Goal: Task Accomplishment & Management: Complete application form

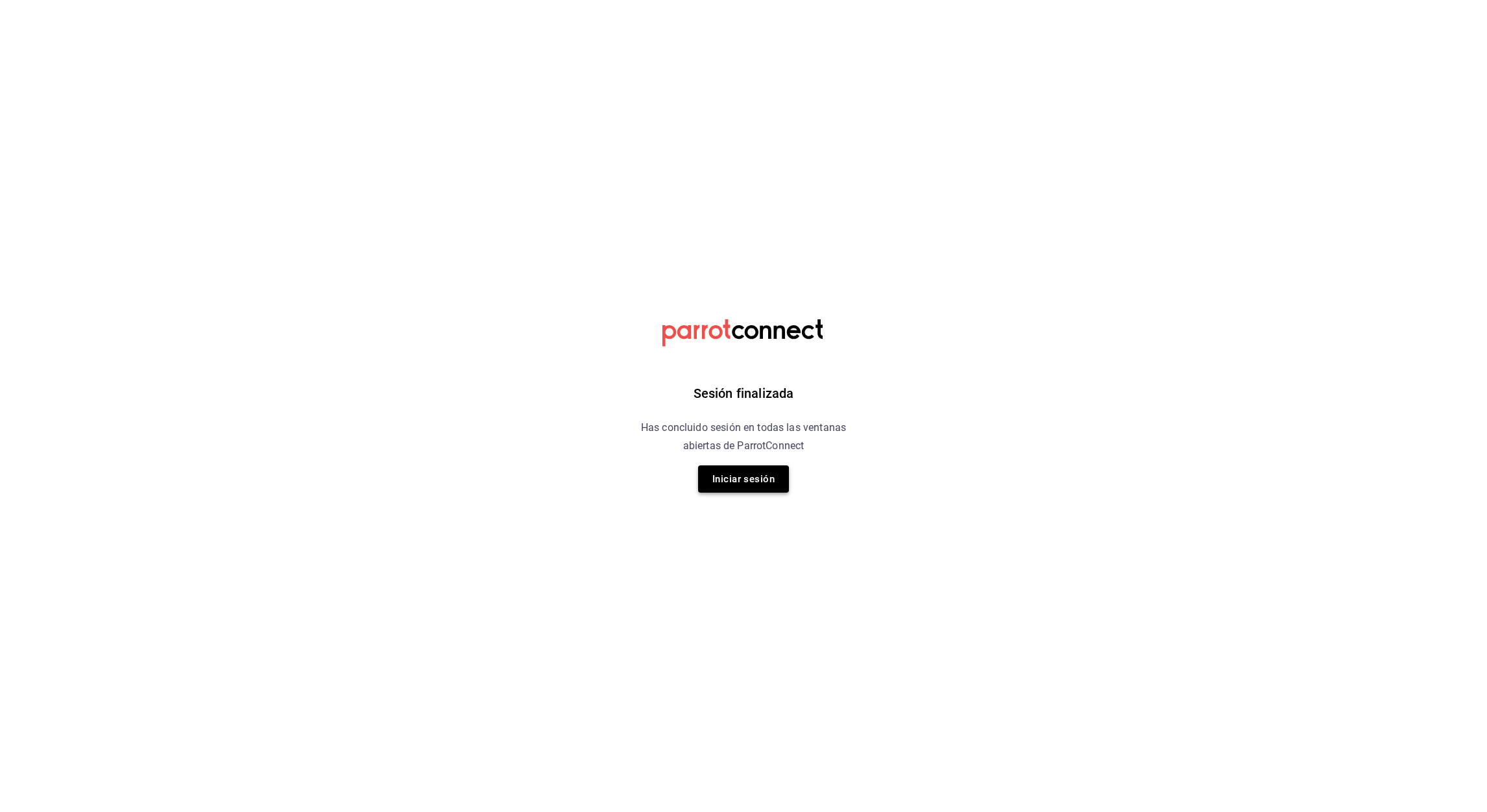
click at [770, 476] on button "Iniciar sesión" at bounding box center [743, 479] width 91 height 27
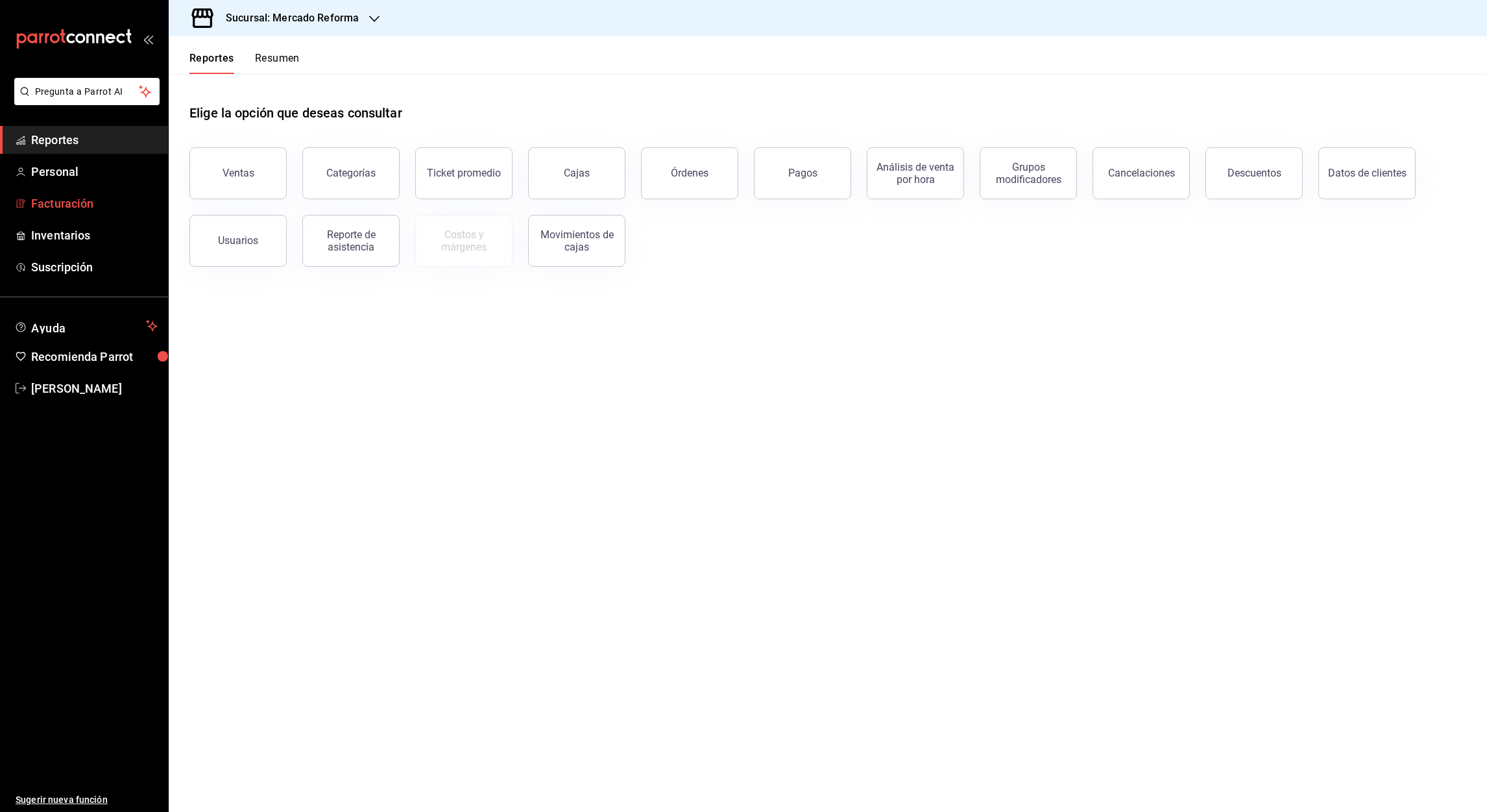
click at [70, 203] on font "Facturación" at bounding box center [62, 203] width 62 height 14
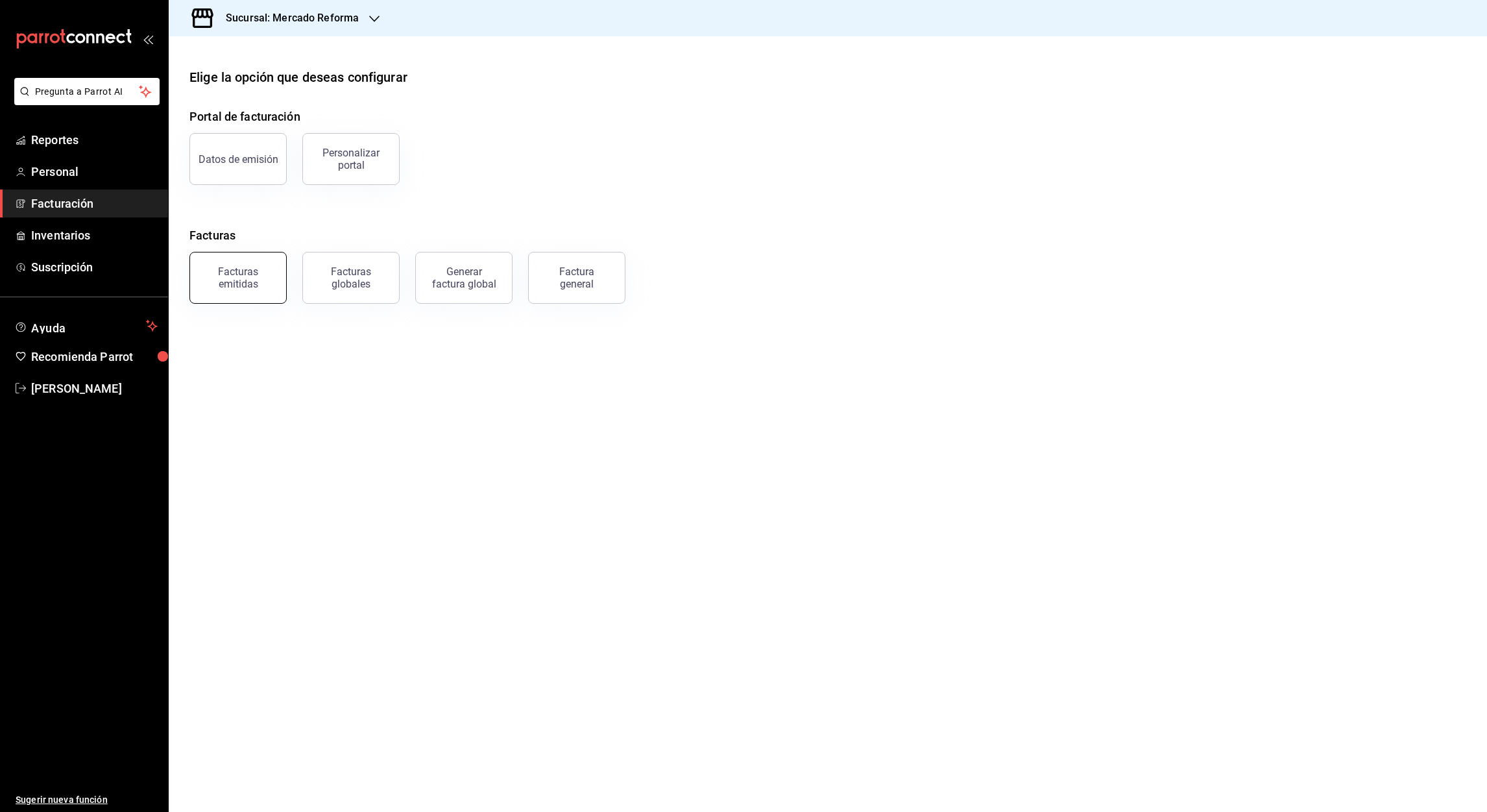
click at [263, 290] on button "Facturas emitidas" at bounding box center [238, 277] width 97 height 52
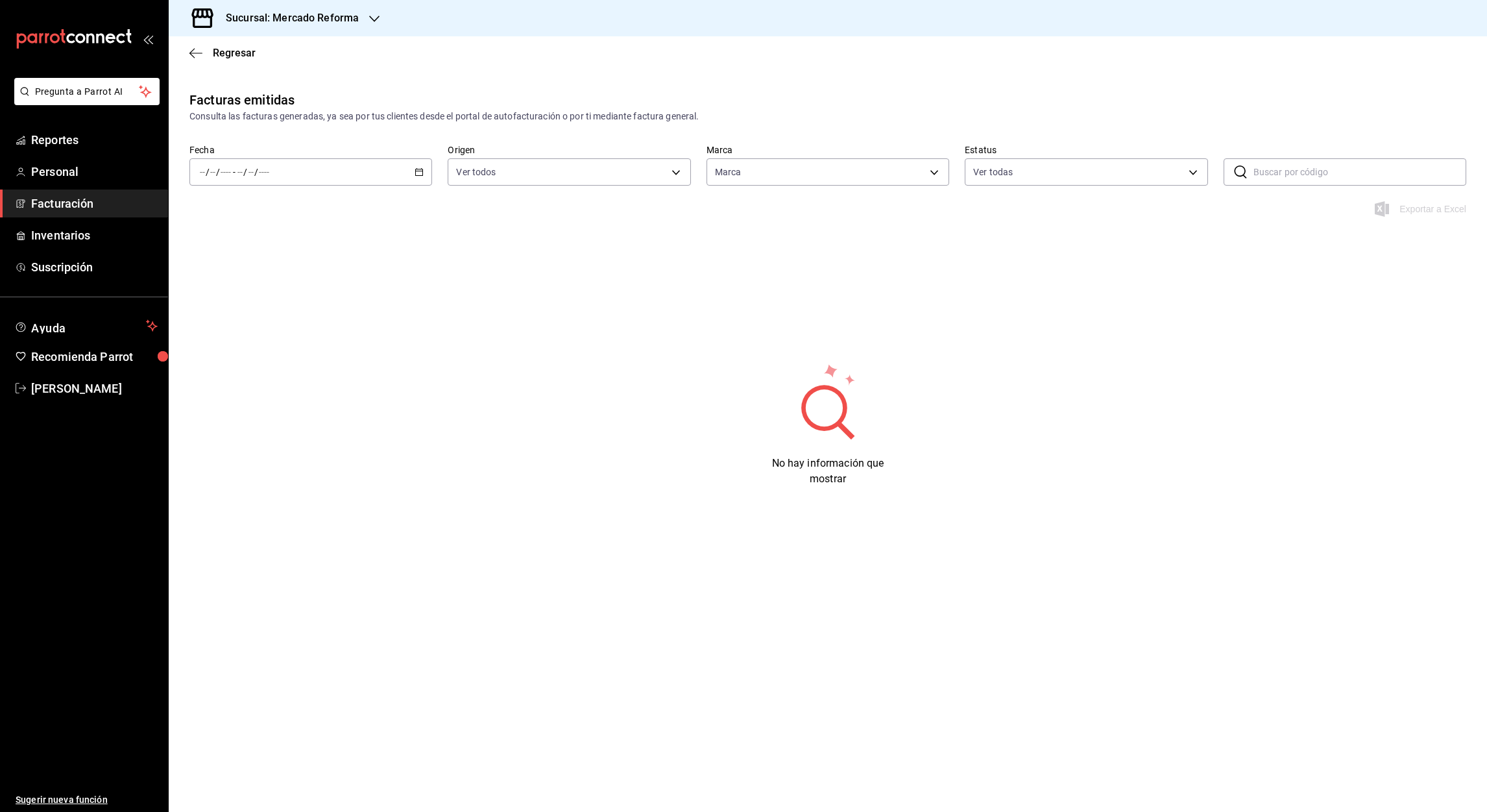
type input "ae828a00-f9e9-46fb-a95c-bc024de736cf"
click at [410, 174] on div "/ / - / /" at bounding box center [311, 172] width 243 height 27
click at [247, 353] on span "Rango de fechas" at bounding box center [251, 357] width 100 height 14
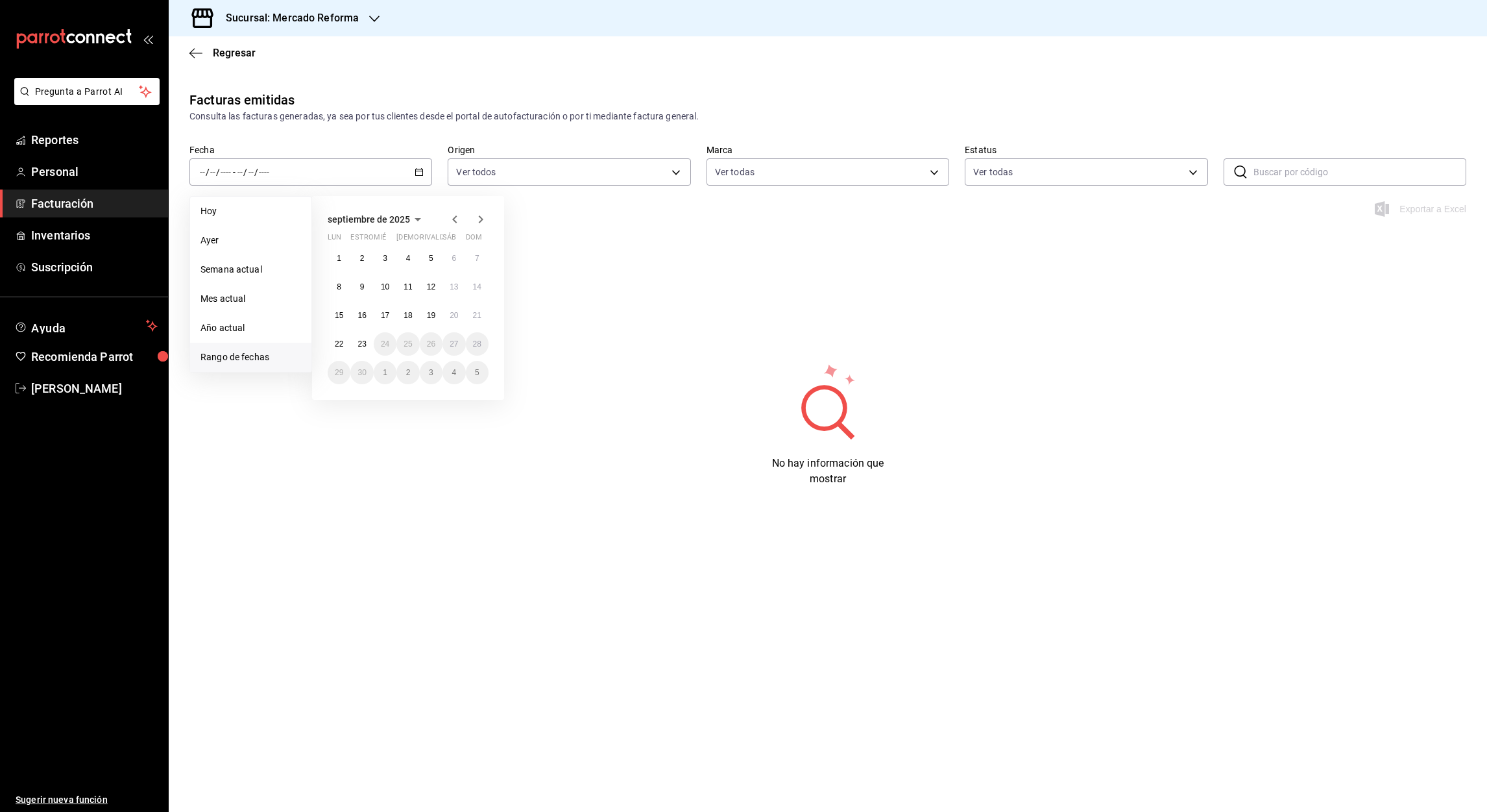
click at [447, 220] on icon "button" at bounding box center [455, 219] width 15 height 15
click at [432, 255] on abbr "1" at bounding box center [431, 258] width 4 height 9
click at [479, 225] on icon "button" at bounding box center [481, 219] width 15 height 15
click at [367, 346] on button "23" at bounding box center [362, 343] width 23 height 23
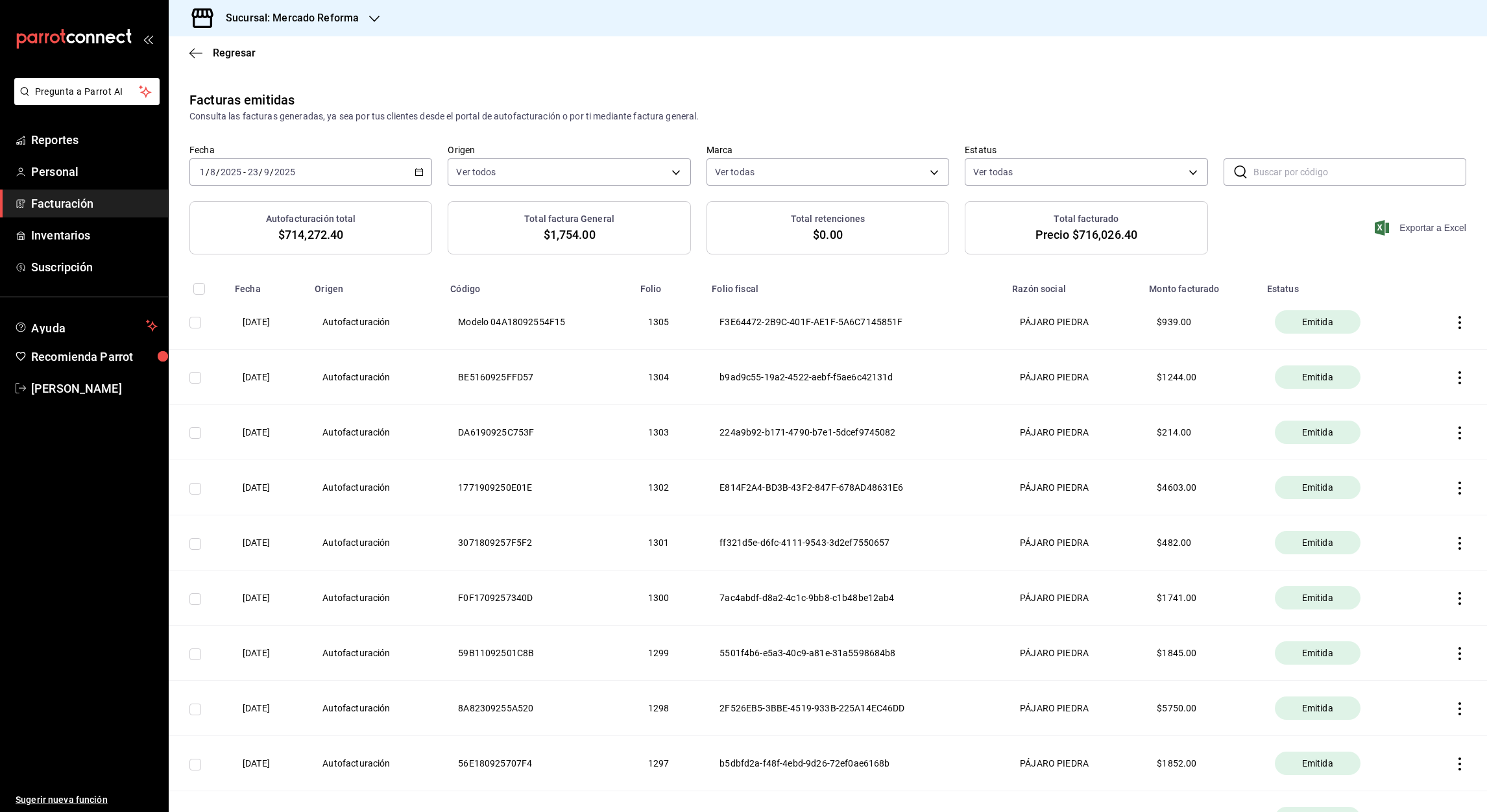
click at [1416, 227] on font "Exportar a Excel" at bounding box center [1433, 227] width 67 height 10
click at [68, 197] on font "Facturación" at bounding box center [62, 203] width 62 height 14
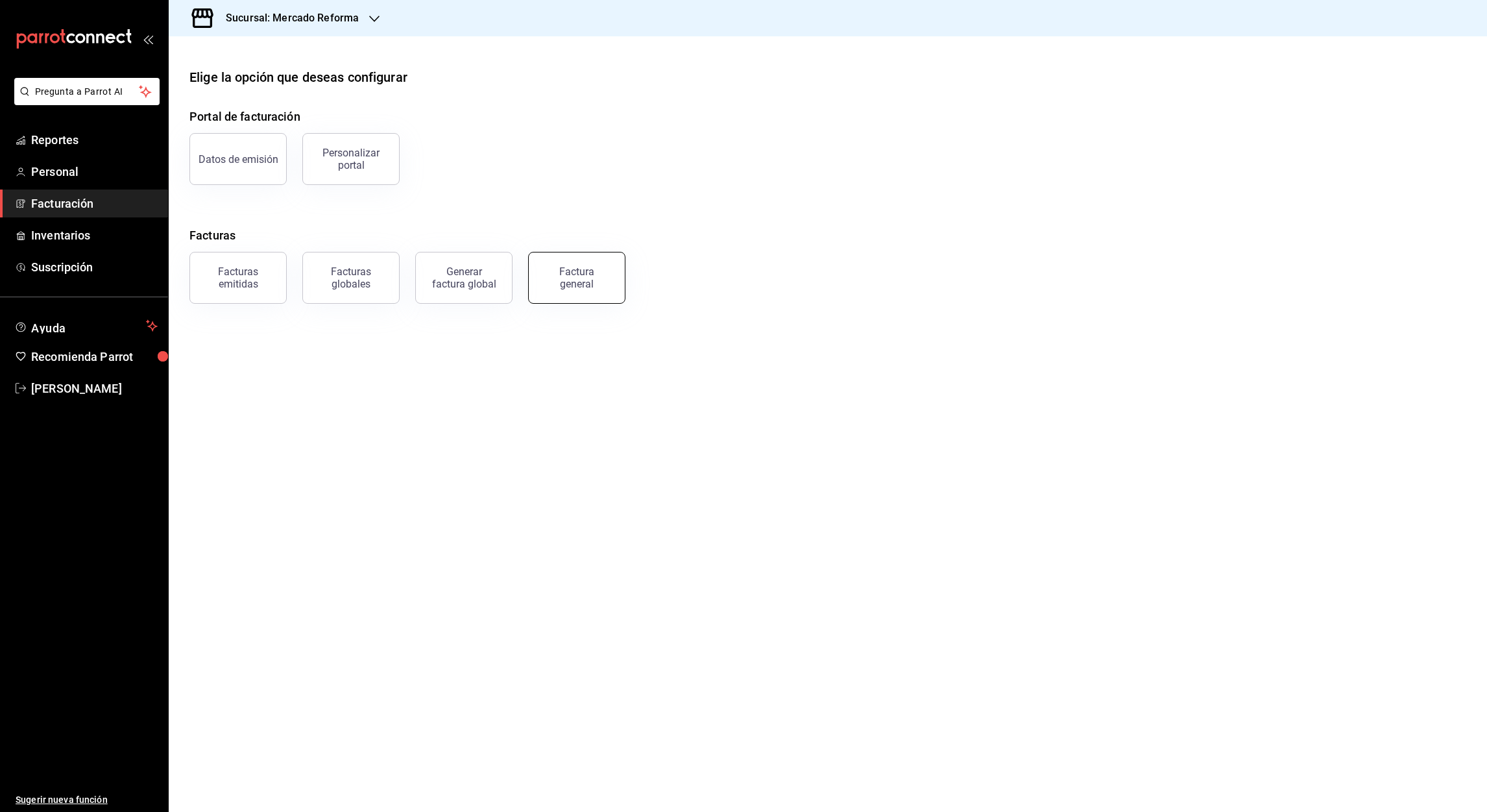
click at [599, 285] on div "Factura general" at bounding box center [577, 277] width 65 height 25
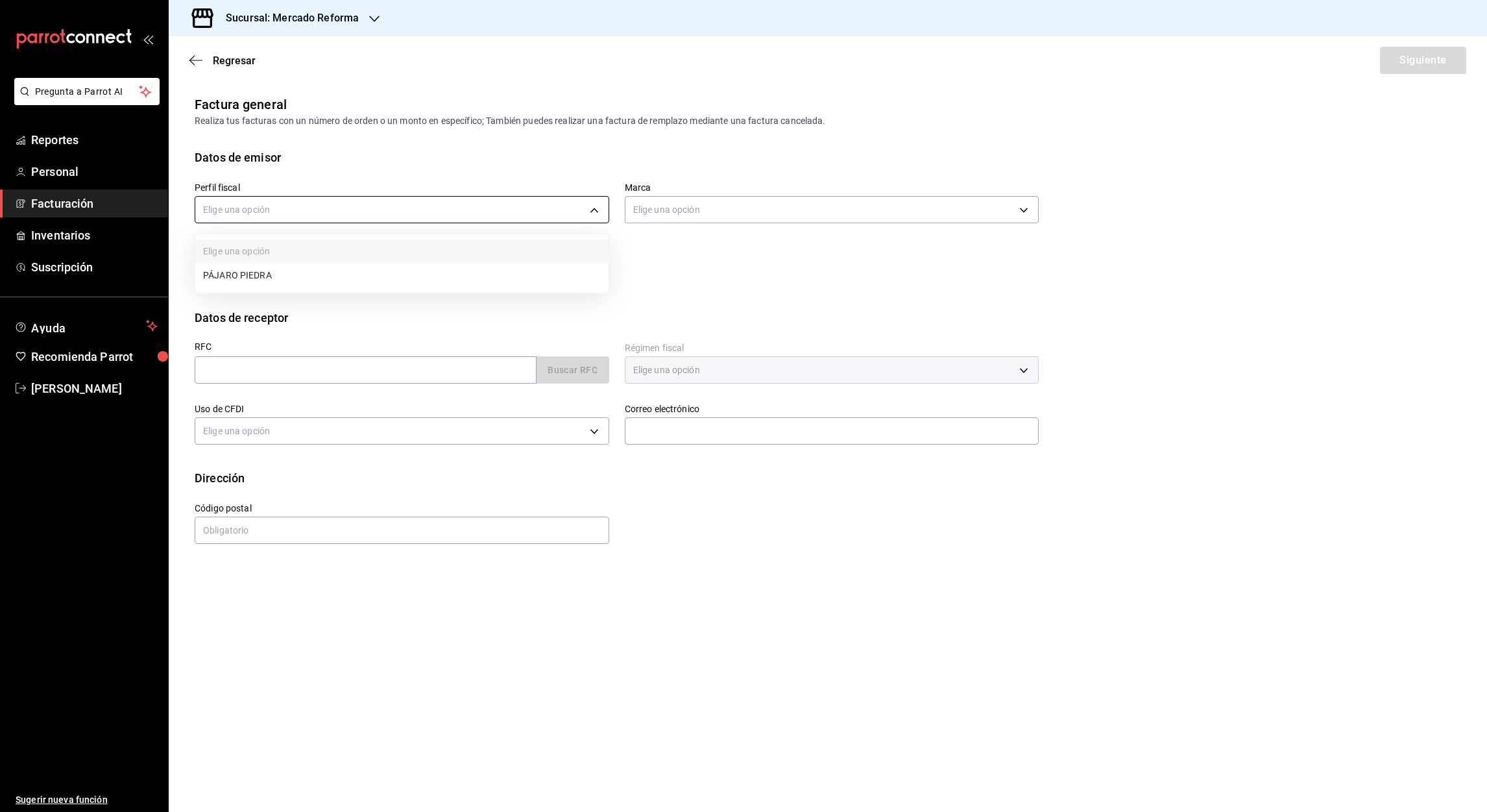
click at [593, 209] on body "Pregunta a Parrot AI Reportes Personal Facturación Inventarios Suscripción Ayud…" at bounding box center [743, 406] width 1487 height 812
click at [369, 15] on div at bounding box center [743, 406] width 1487 height 812
click at [372, 20] on icon "button" at bounding box center [375, 19] width 10 height 7
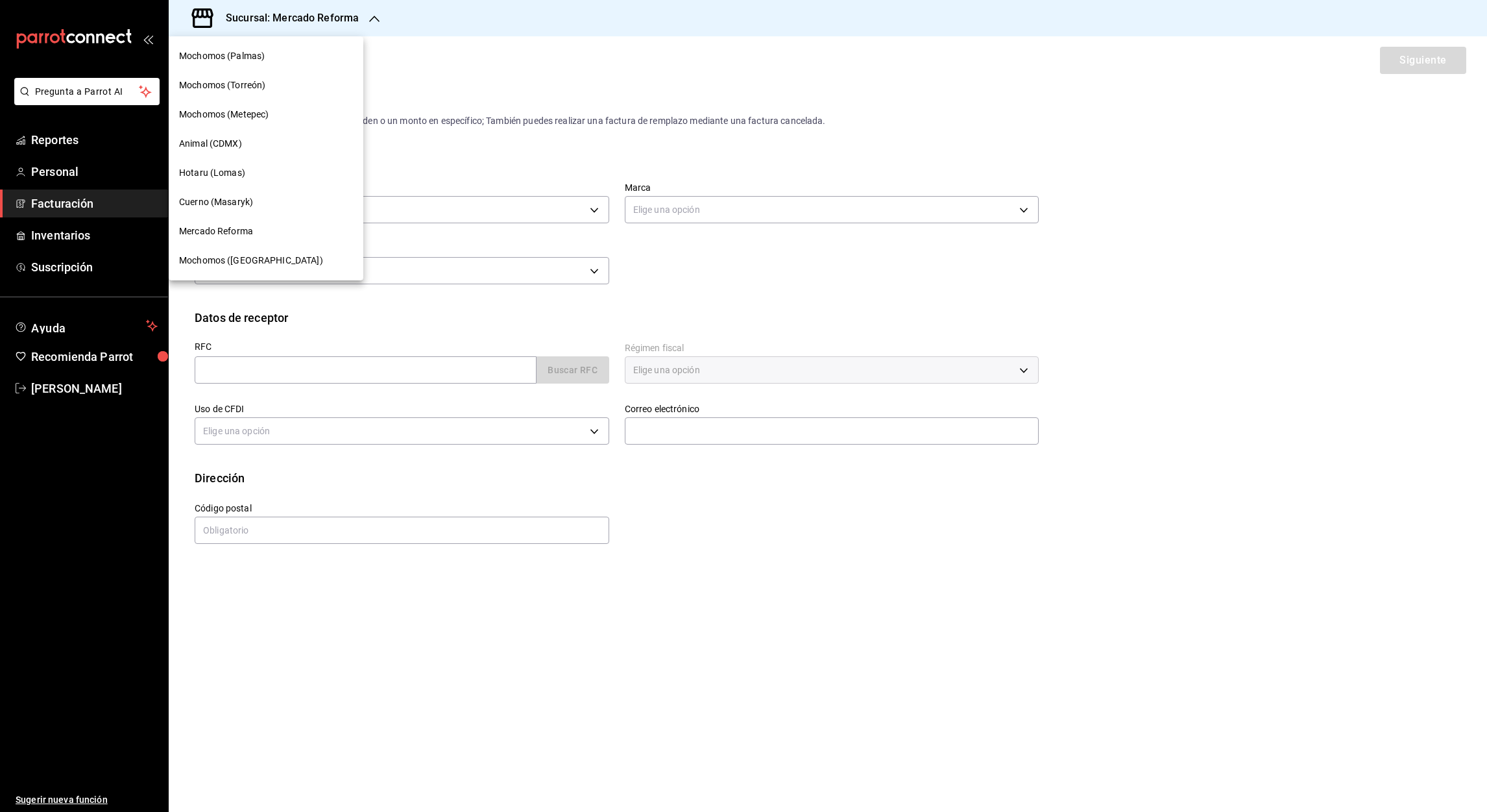
click at [233, 255] on span "Mochomos ([GEOGRAPHIC_DATA])" at bounding box center [250, 260] width 144 height 14
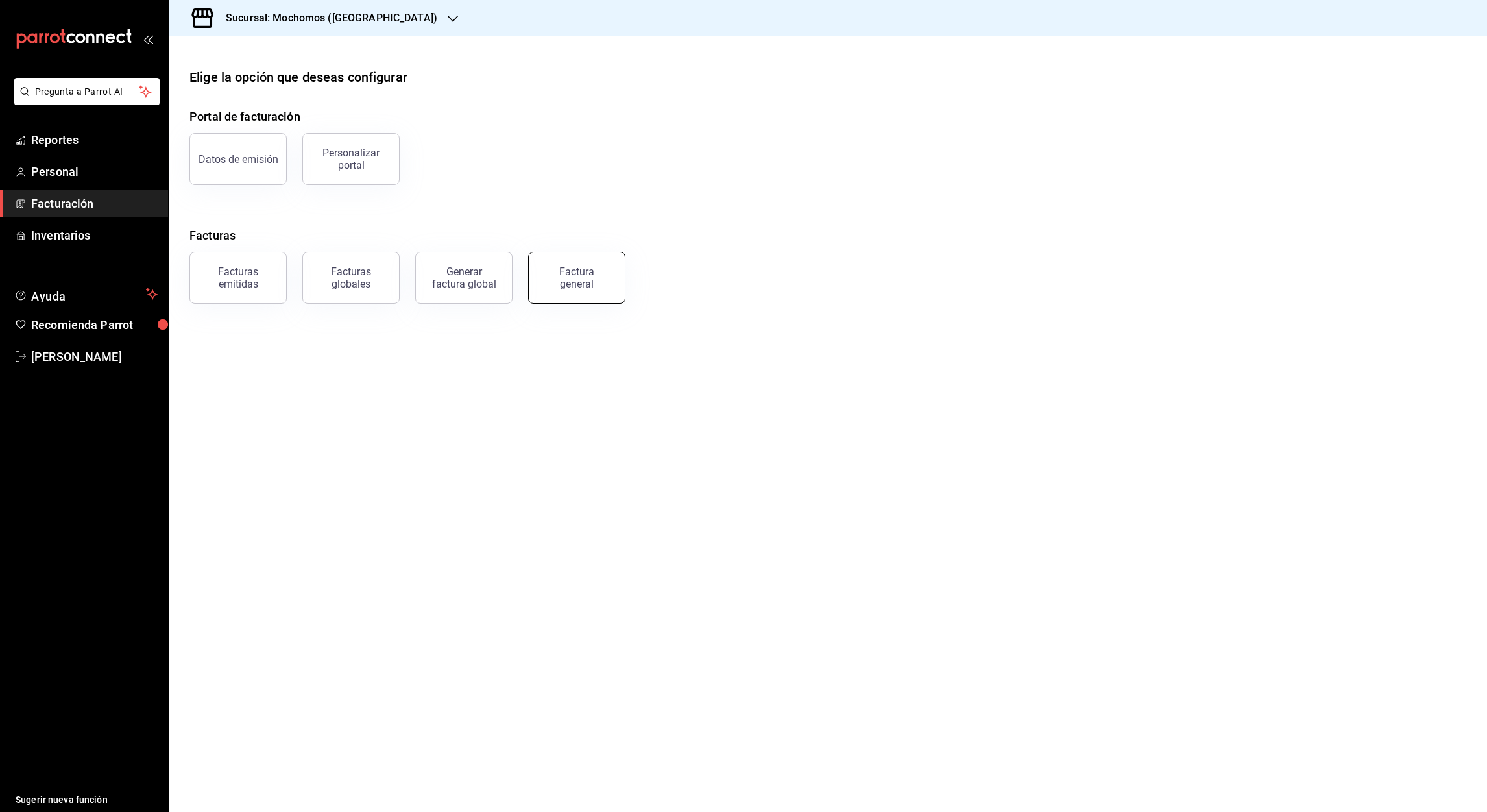
click at [602, 292] on button "Factura general" at bounding box center [576, 277] width 97 height 52
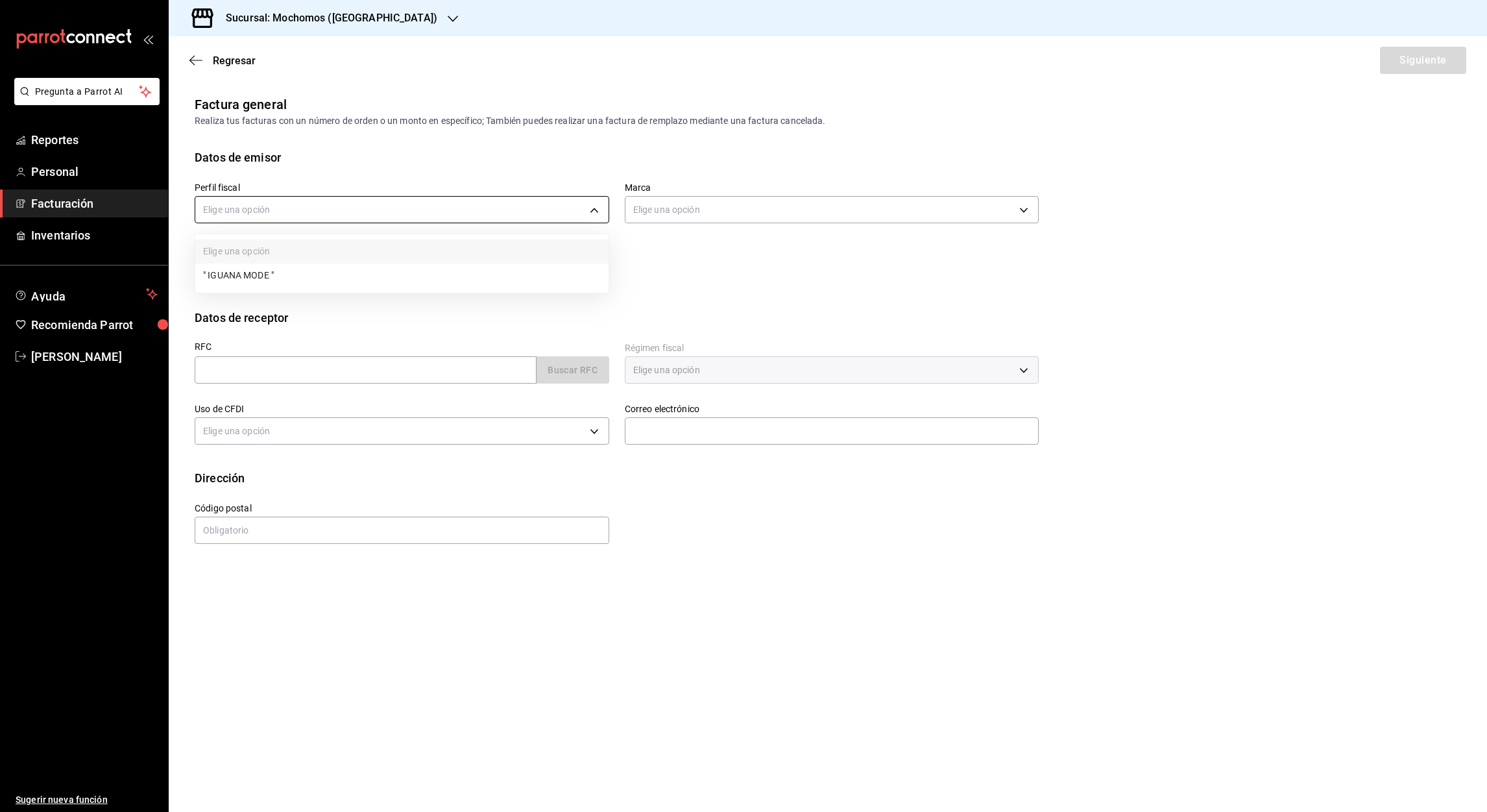
click at [593, 214] on body "Pregunta a Parrot AI Reportes Personal Facturación Inventarios Ayuda Recomienda…" at bounding box center [743, 406] width 1487 height 812
click at [500, 129] on div at bounding box center [743, 406] width 1487 height 812
click at [51, 205] on font "Facturación" at bounding box center [62, 203] width 62 height 14
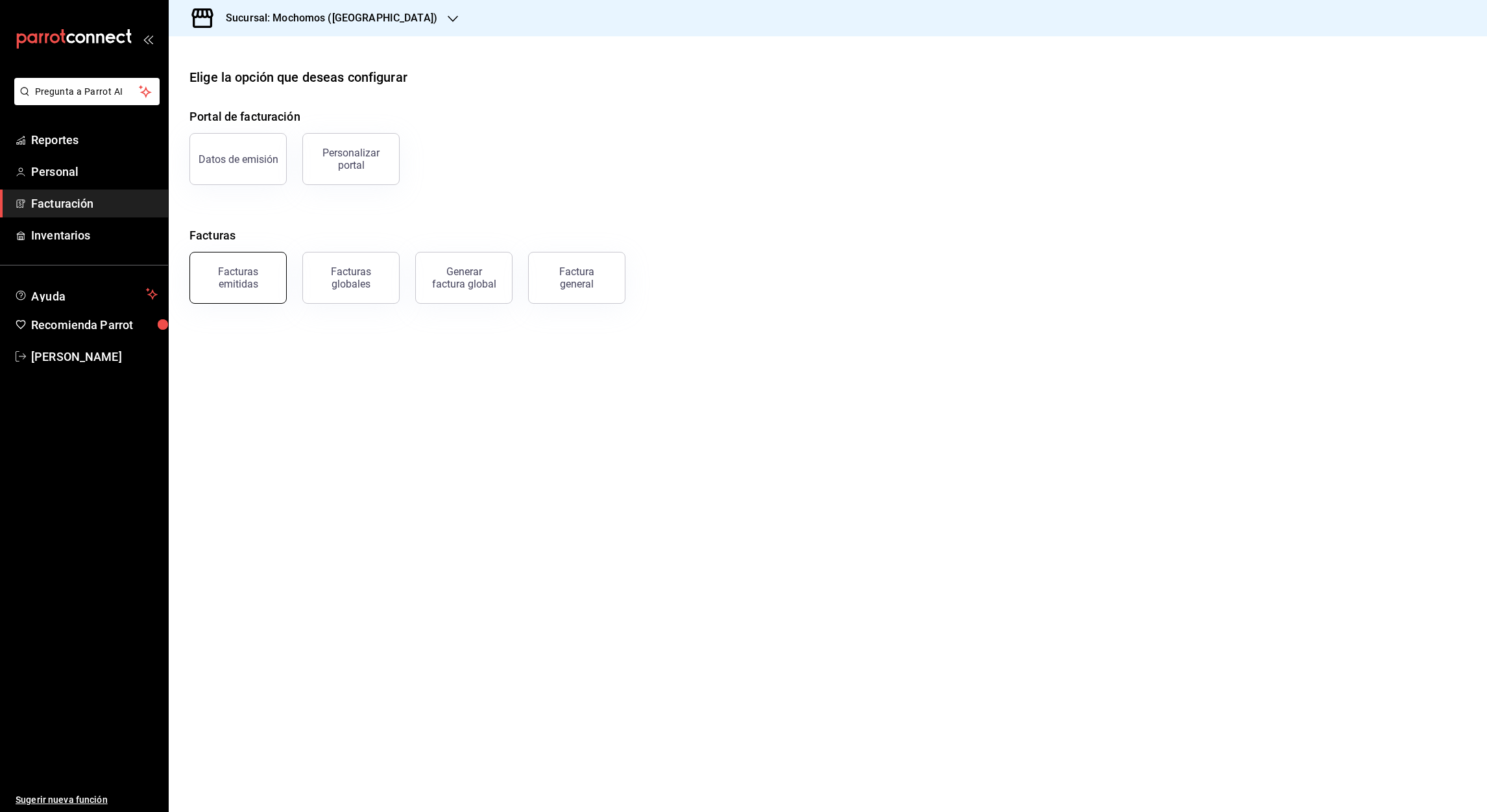
click at [263, 277] on div "Facturas emitidas" at bounding box center [237, 277] width 81 height 25
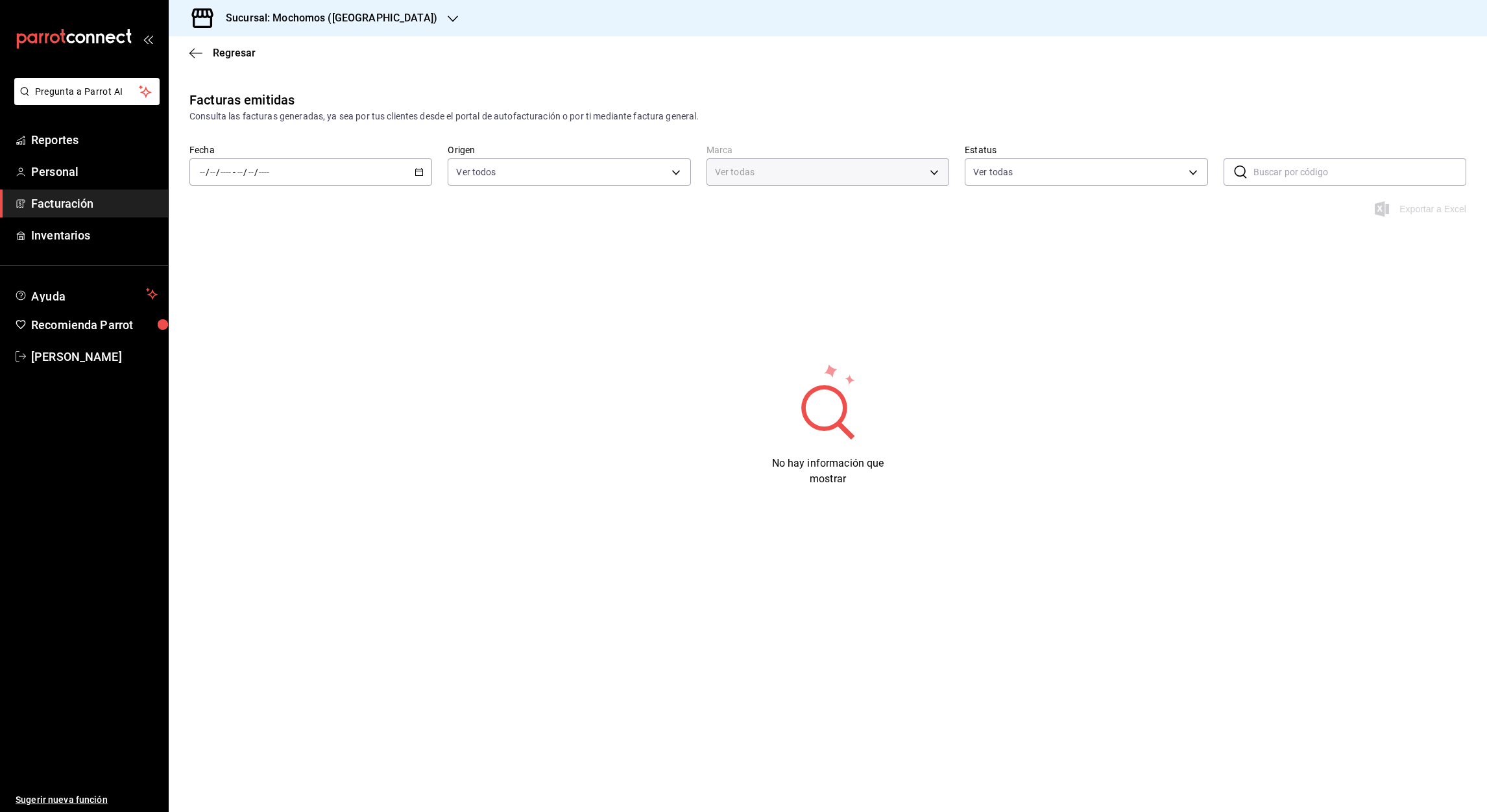
type input "562d5b5b-21a2-4ace-a941-66278f4a6c49"
click at [427, 176] on div "/ / - / /" at bounding box center [311, 172] width 243 height 27
click at [239, 354] on span "Rango de fechas" at bounding box center [251, 357] width 100 height 14
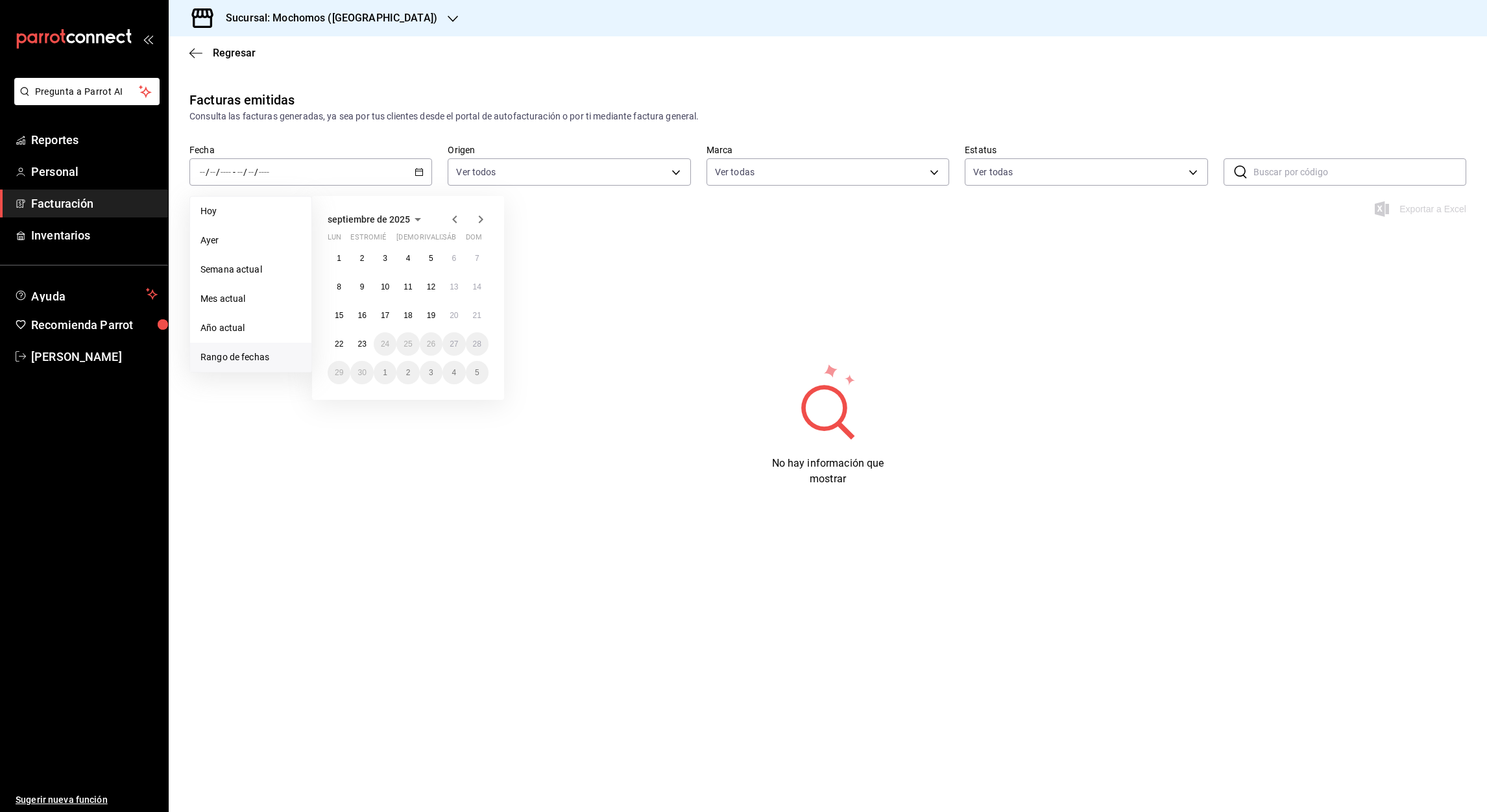
click at [450, 217] on icon "button" at bounding box center [455, 219] width 15 height 15
click at [429, 260] on abbr "1" at bounding box center [431, 258] width 4 height 9
click at [471, 214] on div at bounding box center [467, 219] width 42 height 15
click at [477, 220] on icon "button" at bounding box center [481, 219] width 15 height 15
click at [362, 341] on abbr "23" at bounding box center [362, 344] width 9 height 9
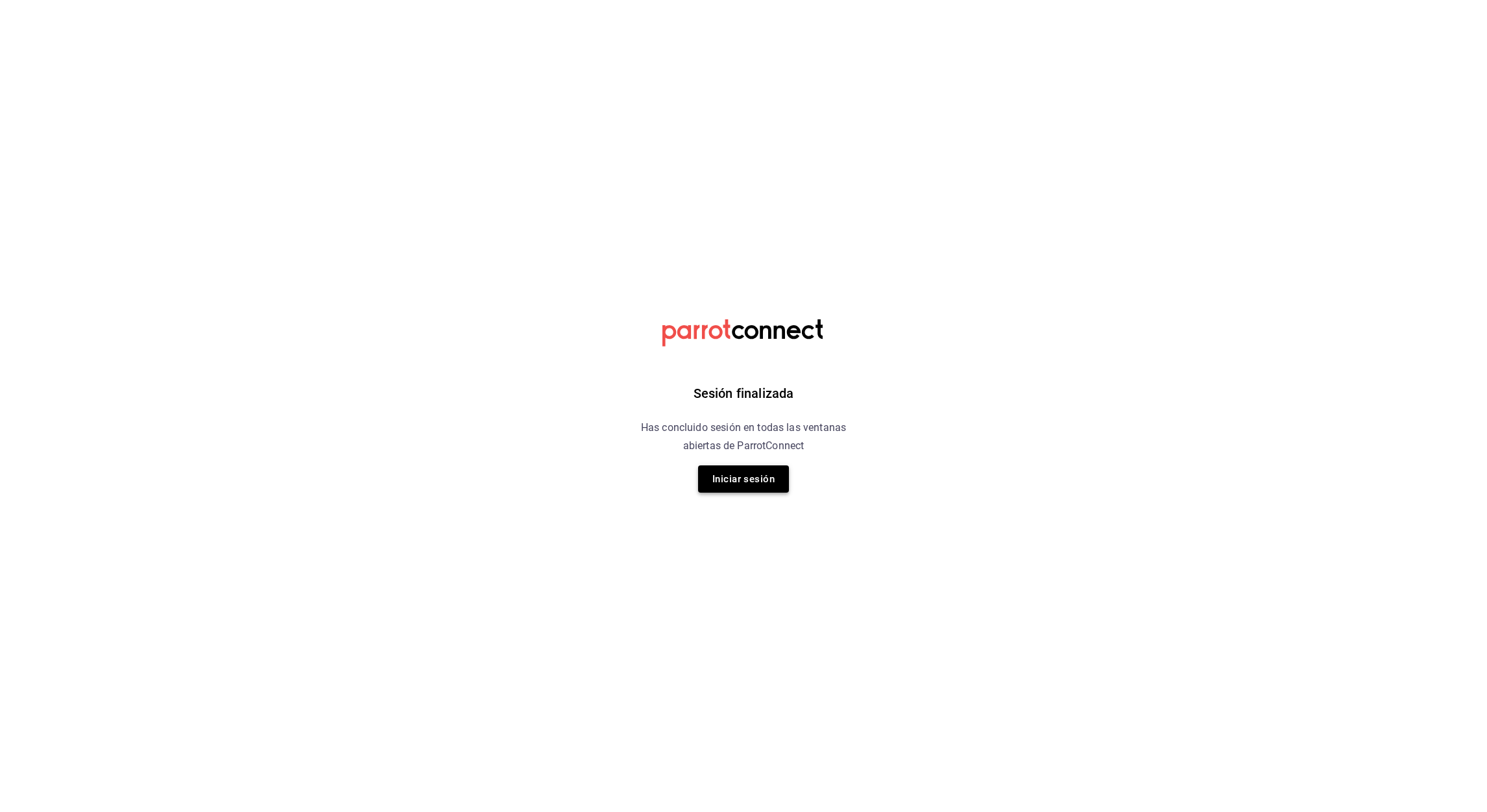
click at [738, 486] on button "Iniciar sesión" at bounding box center [743, 479] width 91 height 27
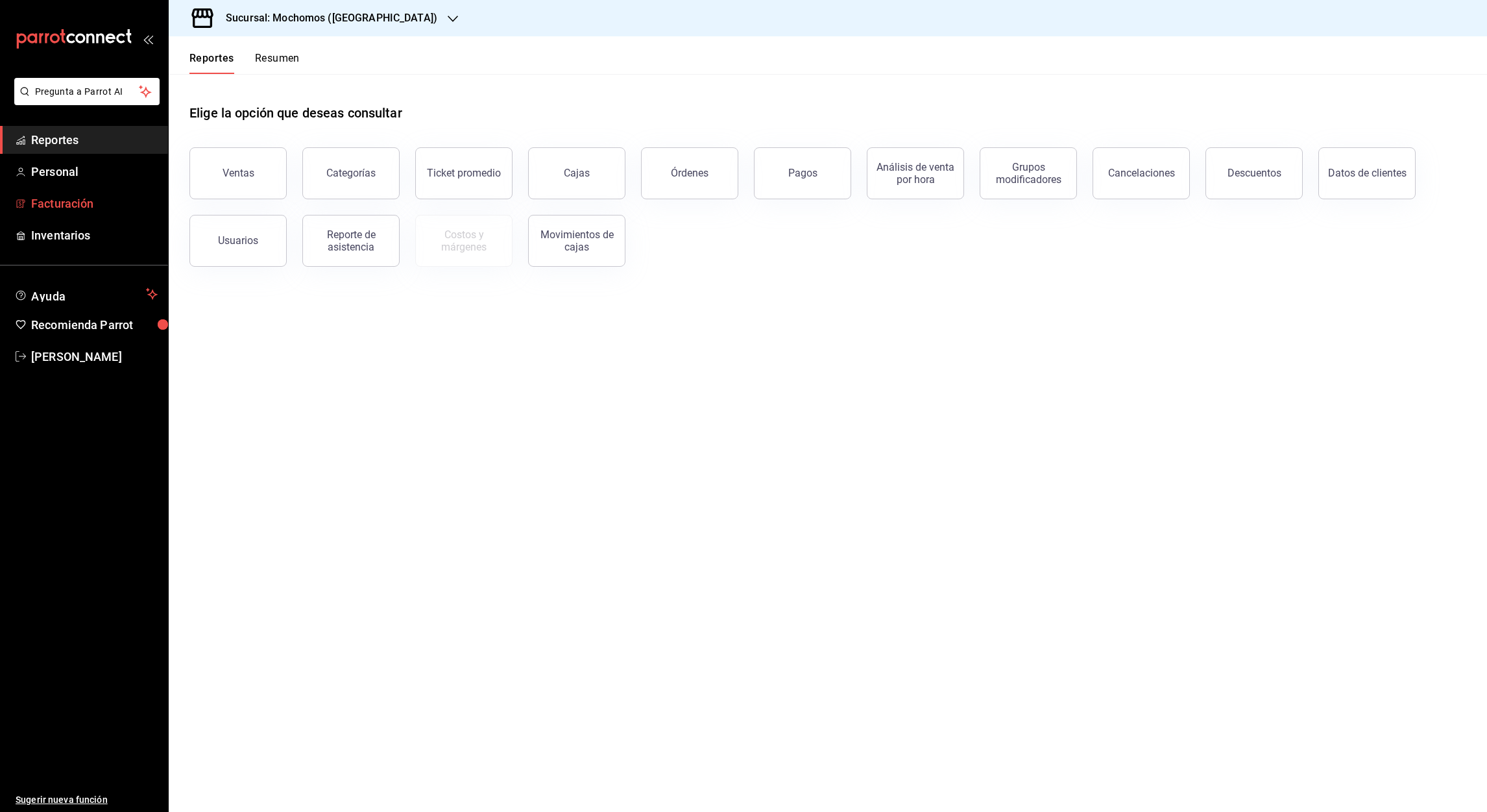
click at [72, 203] on font "Facturación" at bounding box center [62, 203] width 62 height 14
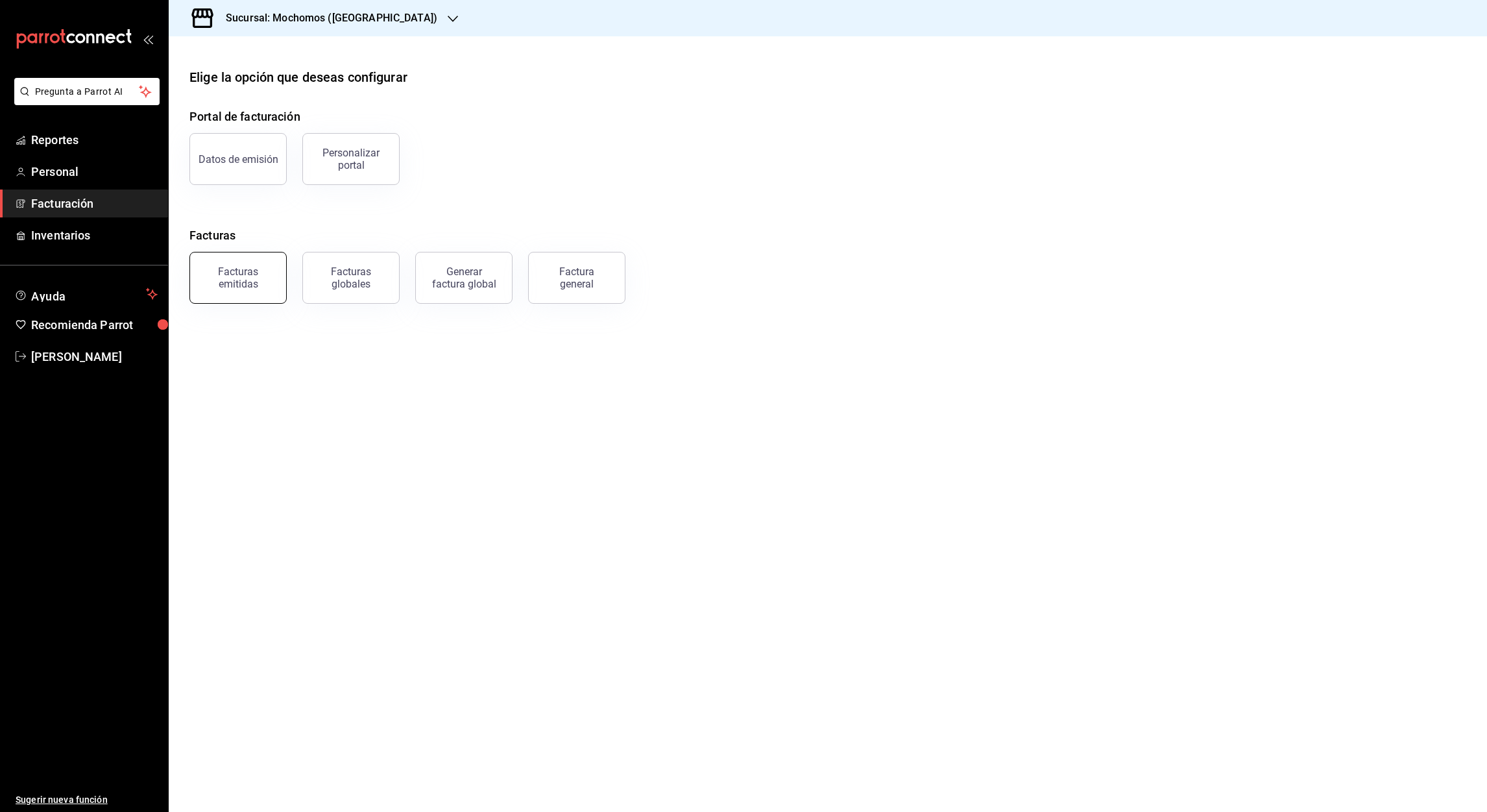
click at [250, 279] on div "Facturas emitidas" at bounding box center [237, 277] width 81 height 25
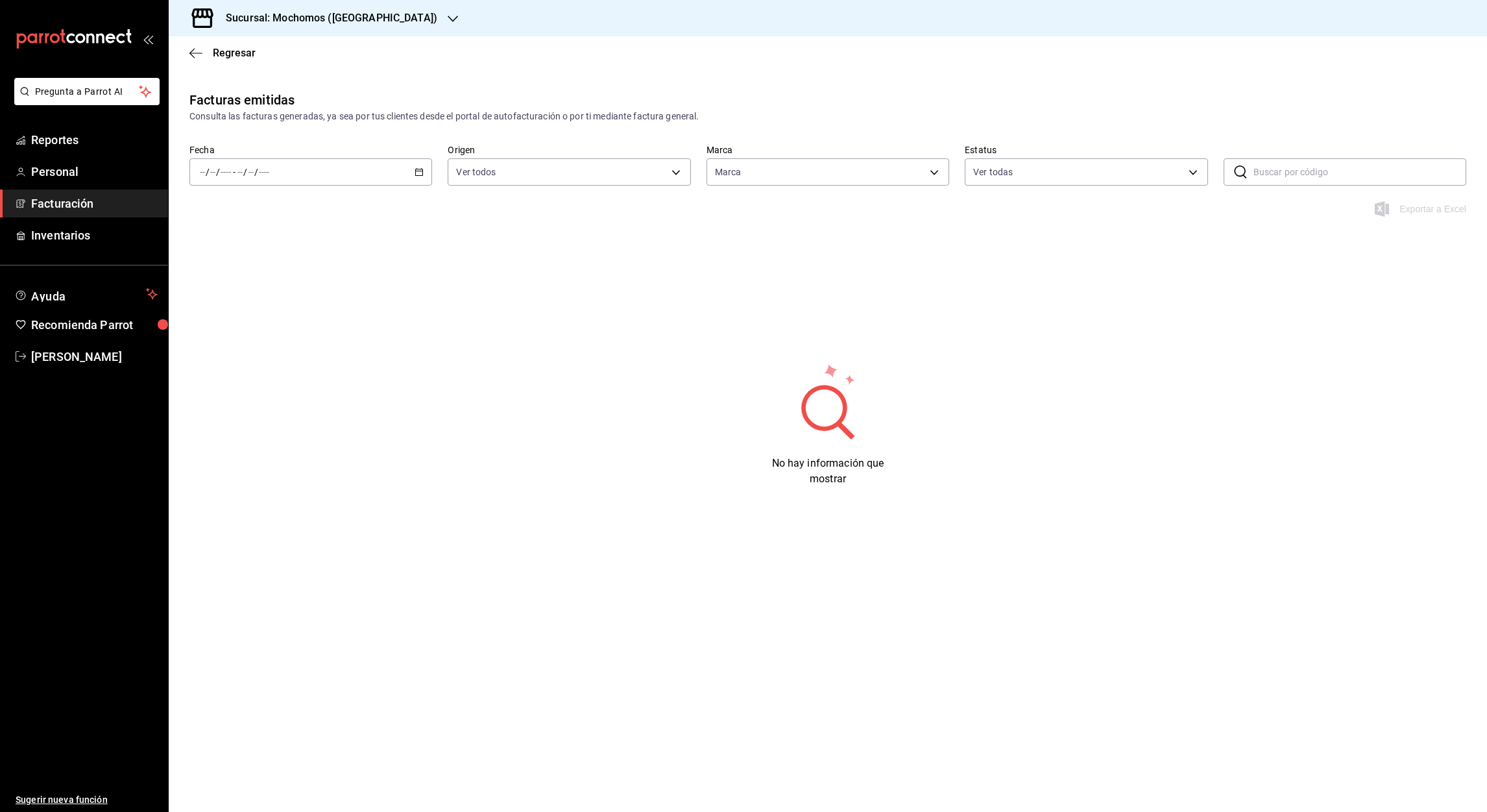
type input "562d5b5b-21a2-4ace-a941-66278f4a6c49"
click at [419, 179] on div "/ / - / /" at bounding box center [311, 172] width 243 height 27
click at [236, 347] on li "Rango de fechas" at bounding box center [250, 357] width 122 height 29
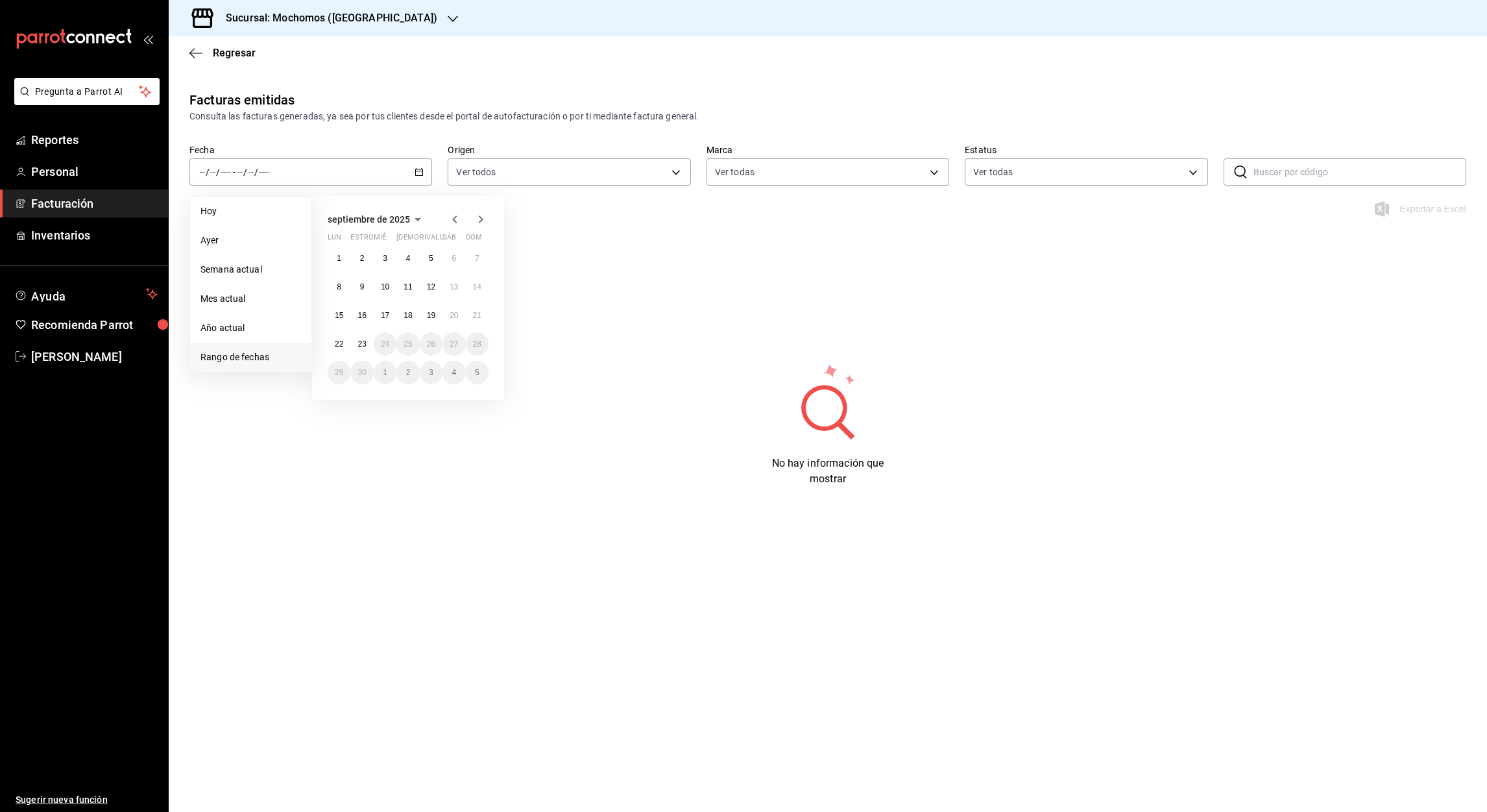
click at [451, 225] on icon "button" at bounding box center [455, 219] width 15 height 15
click at [434, 253] on button "1" at bounding box center [431, 258] width 23 height 23
click at [477, 221] on icon "button" at bounding box center [481, 219] width 15 height 15
click at [360, 340] on abbr "23" at bounding box center [362, 344] width 9 height 9
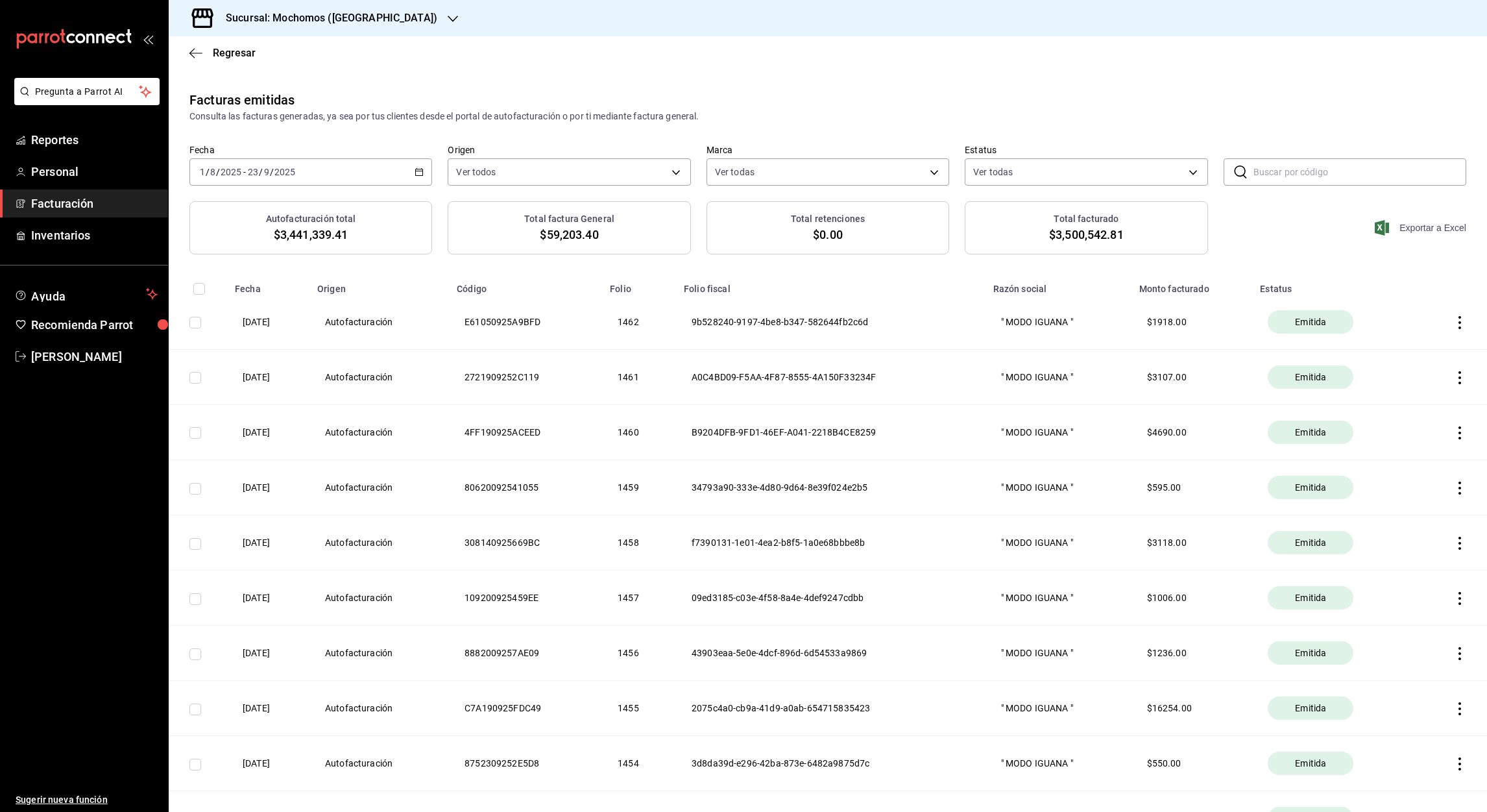
click at [1416, 226] on font "Exportar a Excel" at bounding box center [1433, 227] width 67 height 10
click at [73, 198] on font "Facturación" at bounding box center [62, 203] width 62 height 14
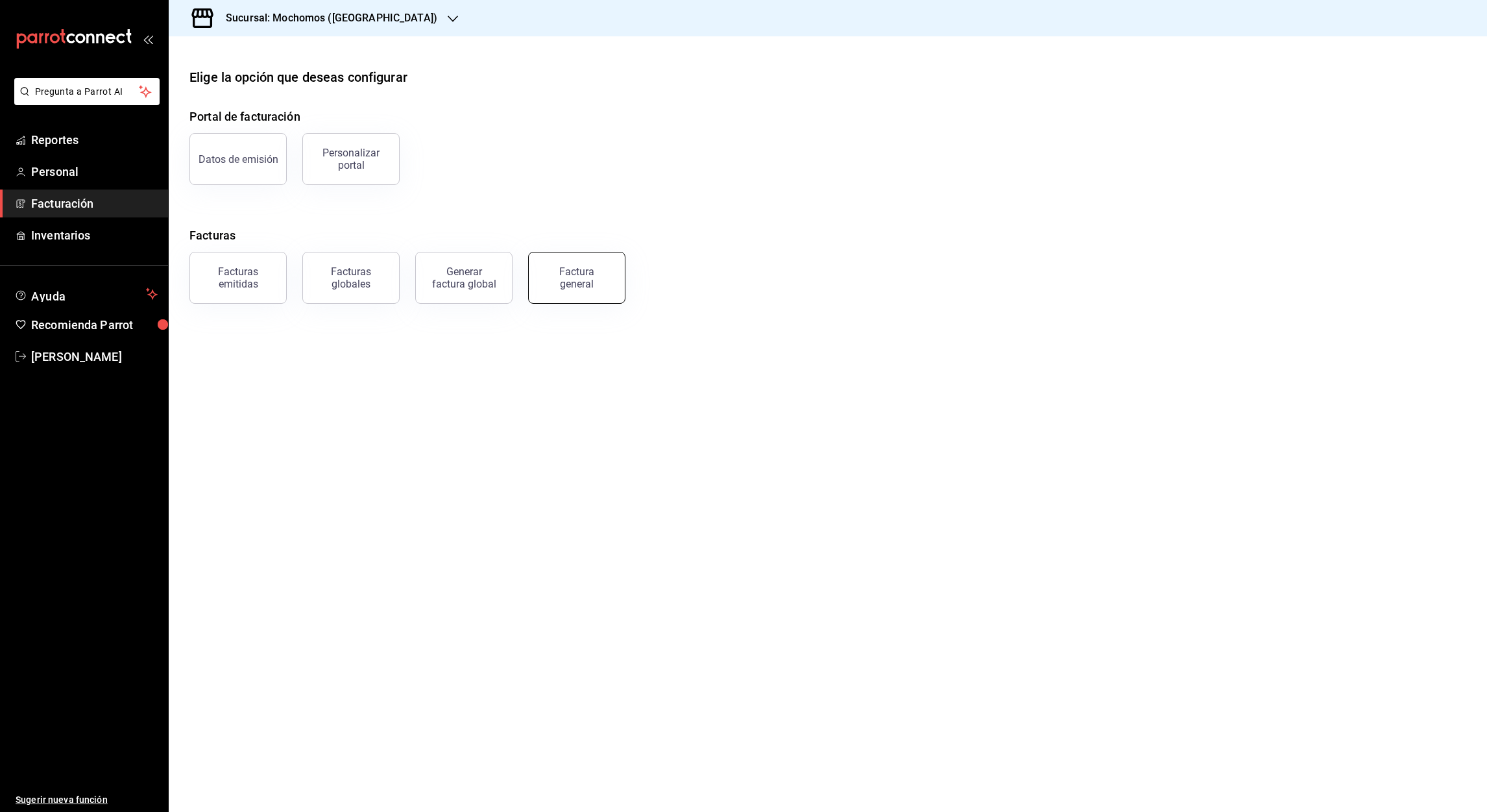
click at [558, 276] on div "Factura general" at bounding box center [577, 277] width 65 height 25
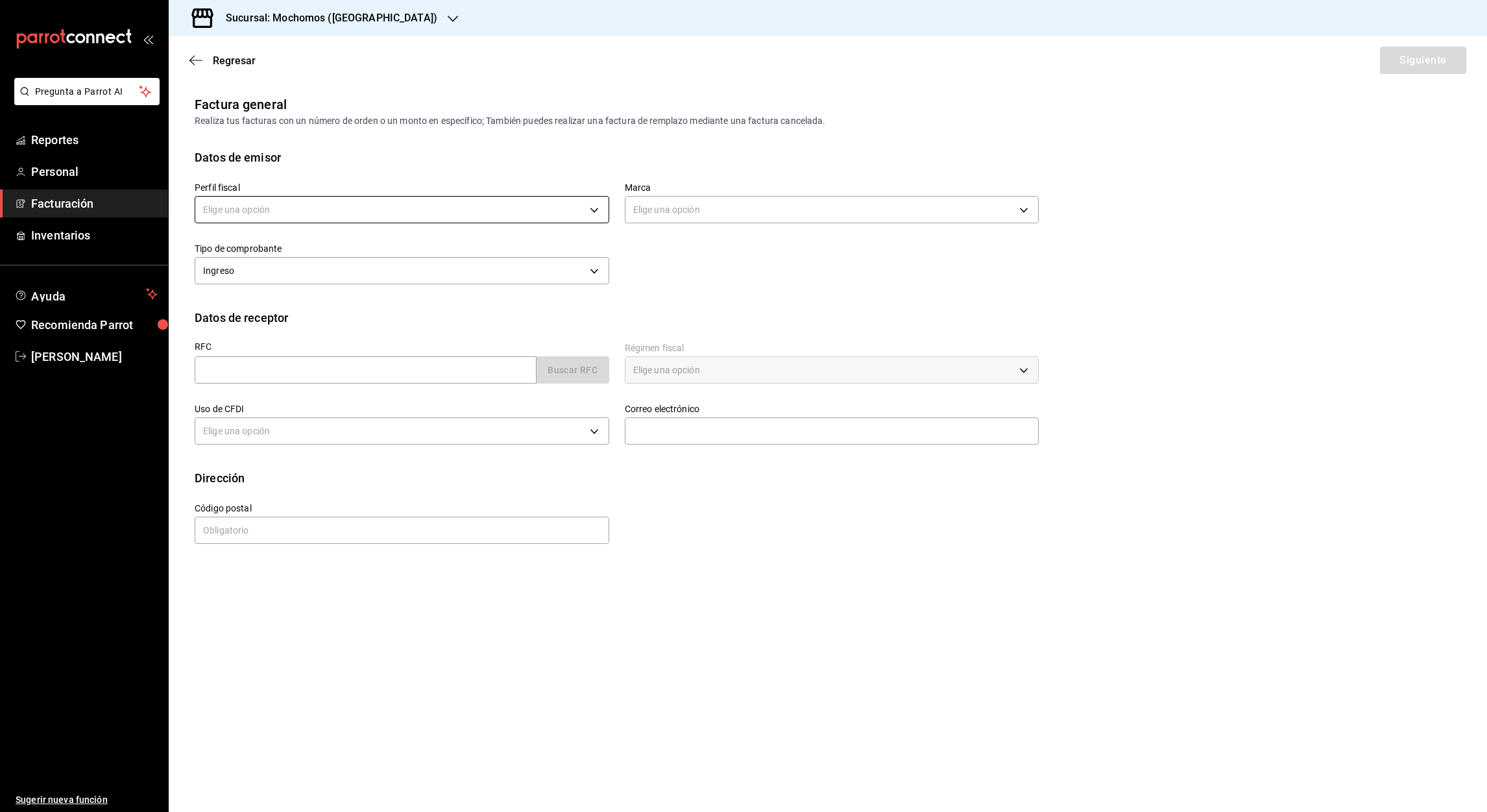
click at [604, 209] on body "Pregunta a Parrot AI Reportes Personal Facturación Inventarios Ayuda Recomienda…" at bounding box center [743, 406] width 1487 height 812
click at [232, 283] on li "" MODO IGUANA "" at bounding box center [402, 275] width 414 height 24
type input "d8040398-7ec4-4508-ae9a-fac108416331"
type input "562d5b5b-21a2-4ace-a941-66278f4a6c49"
click at [215, 375] on input "text" at bounding box center [366, 369] width 342 height 27
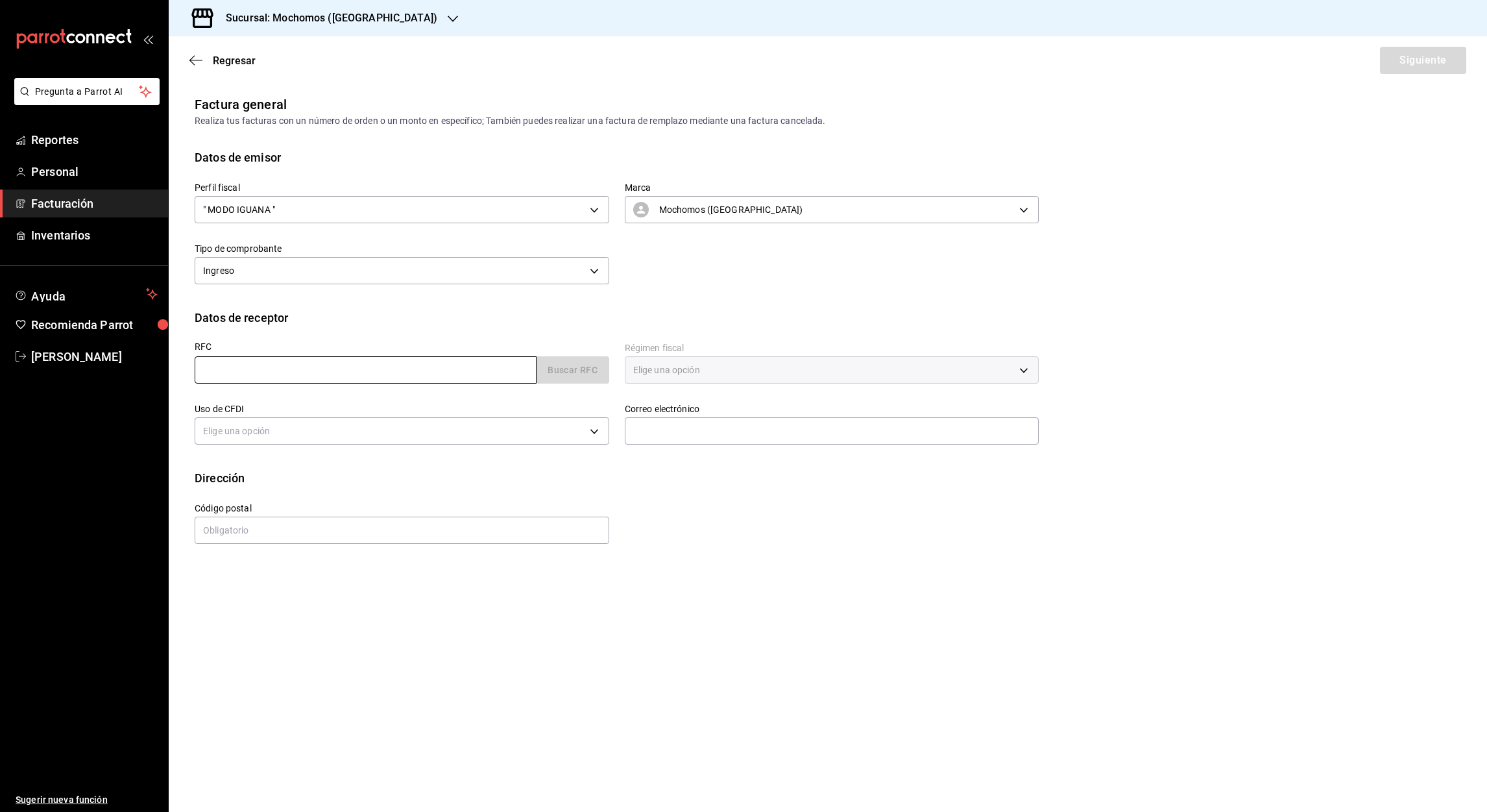
click at [217, 363] on input "text" at bounding box center [366, 369] width 342 height 27
paste input "APD210121QT6"
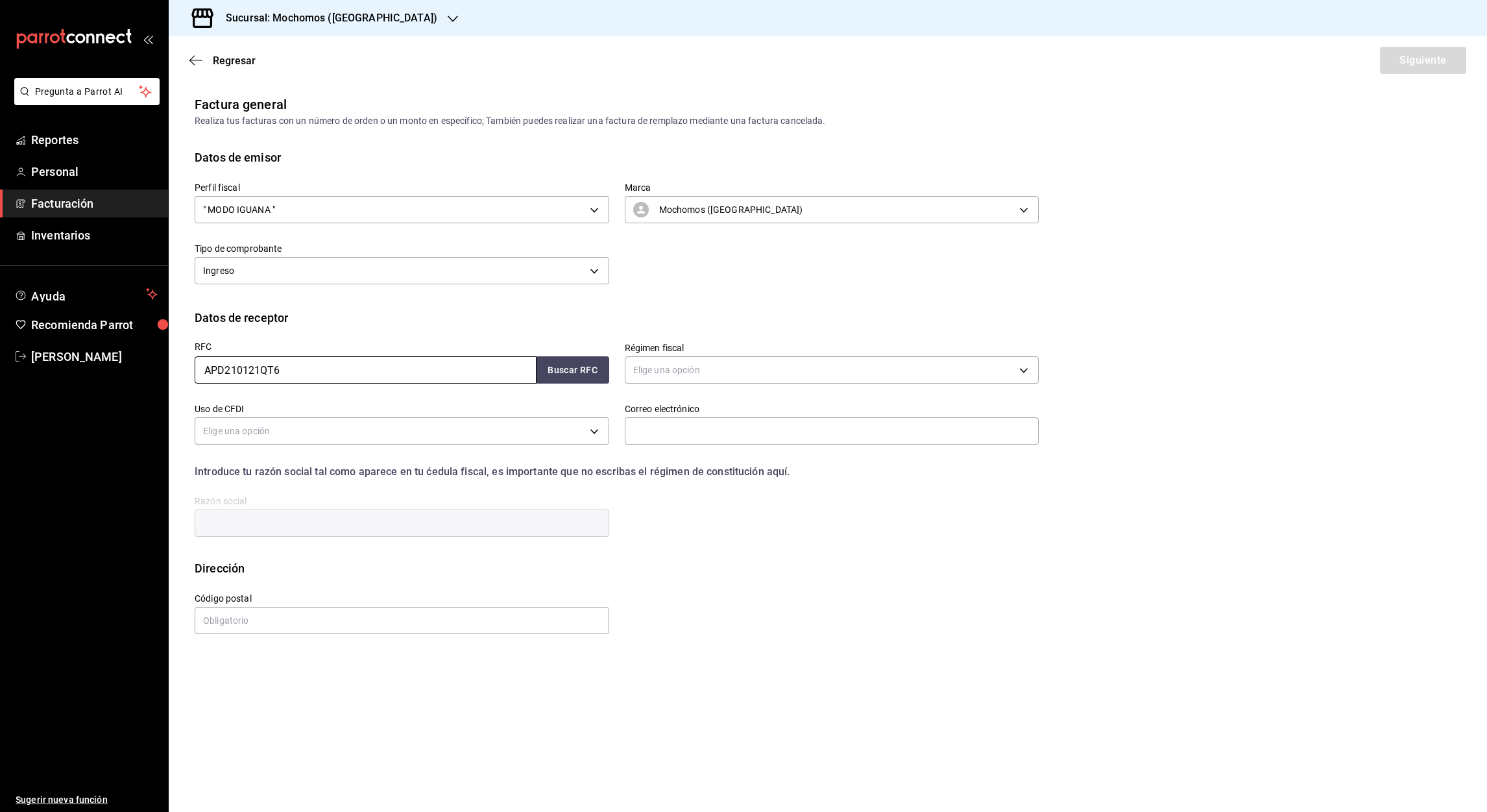
click at [206, 369] on input "APD210121QT6" at bounding box center [366, 369] width 342 height 27
type input "APD210121QT6"
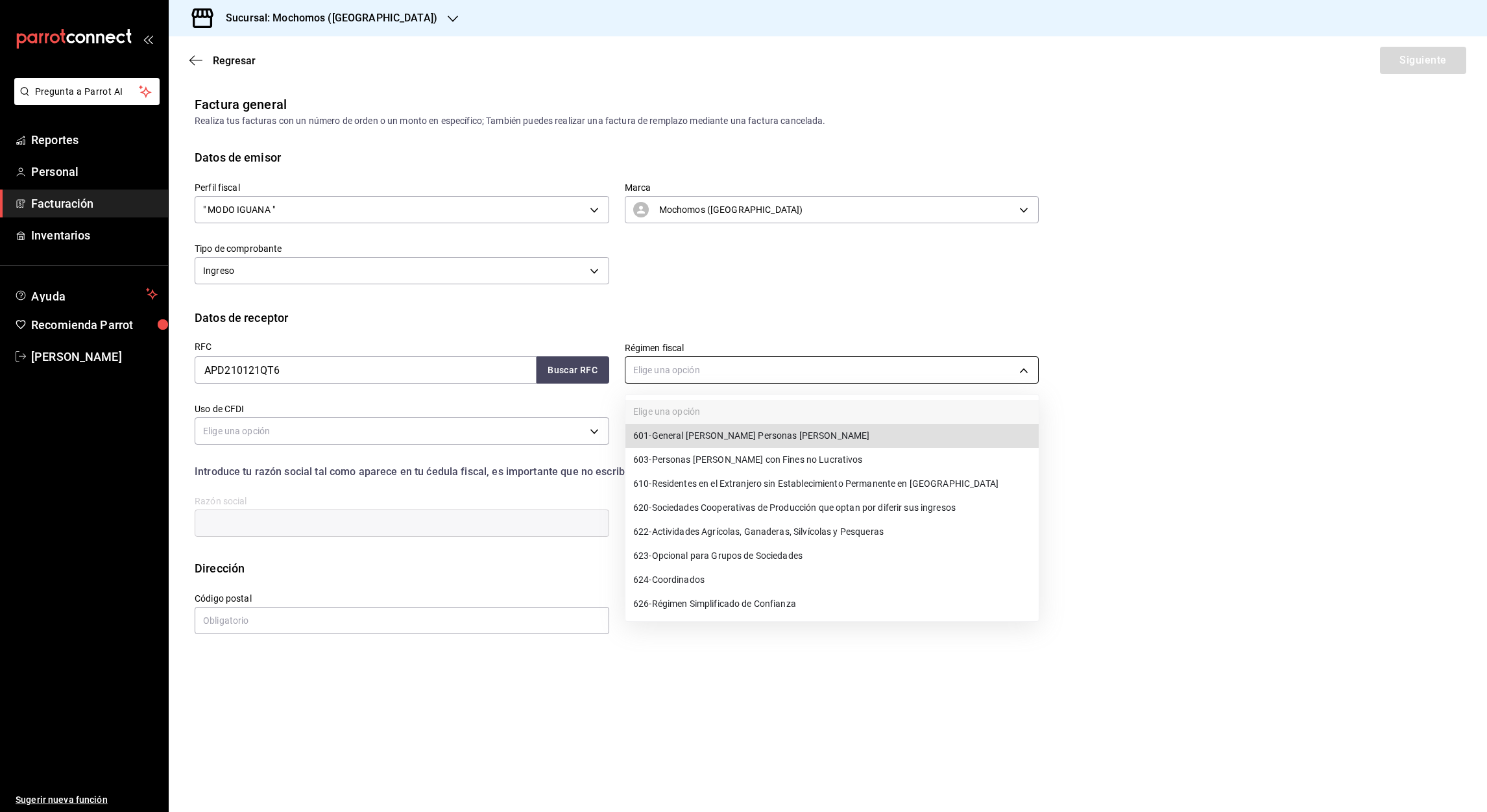
click at [672, 369] on body "Pregunta a Parrot AI Reportes Personal Facturación Inventarios Ayuda Recomienda…" at bounding box center [743, 406] width 1487 height 812
click at [708, 507] on span "620 - Sociedades Cooperativas de Producción que optan por diferir sus ingresos" at bounding box center [794, 507] width 323 height 14
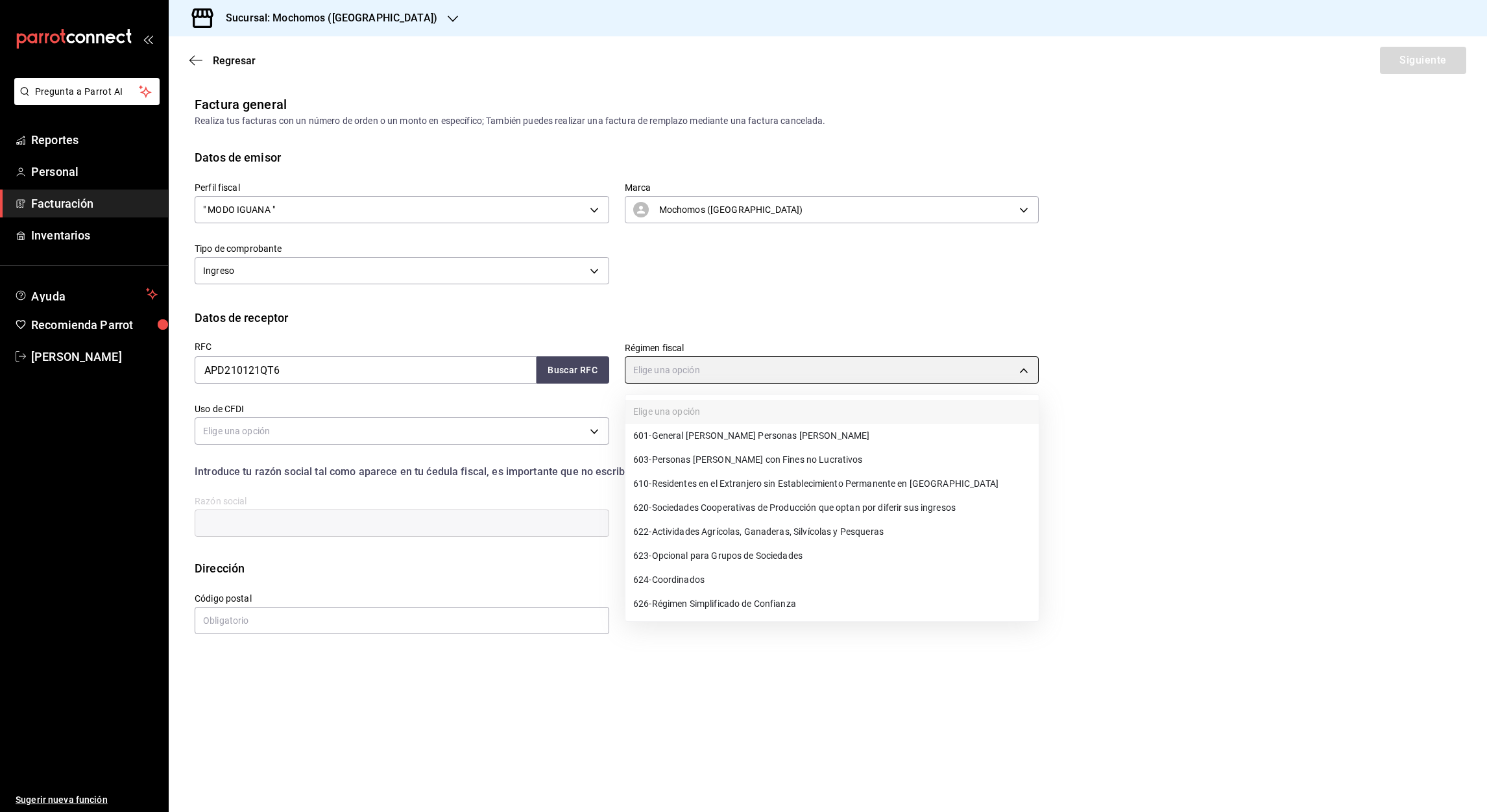
type input "620"
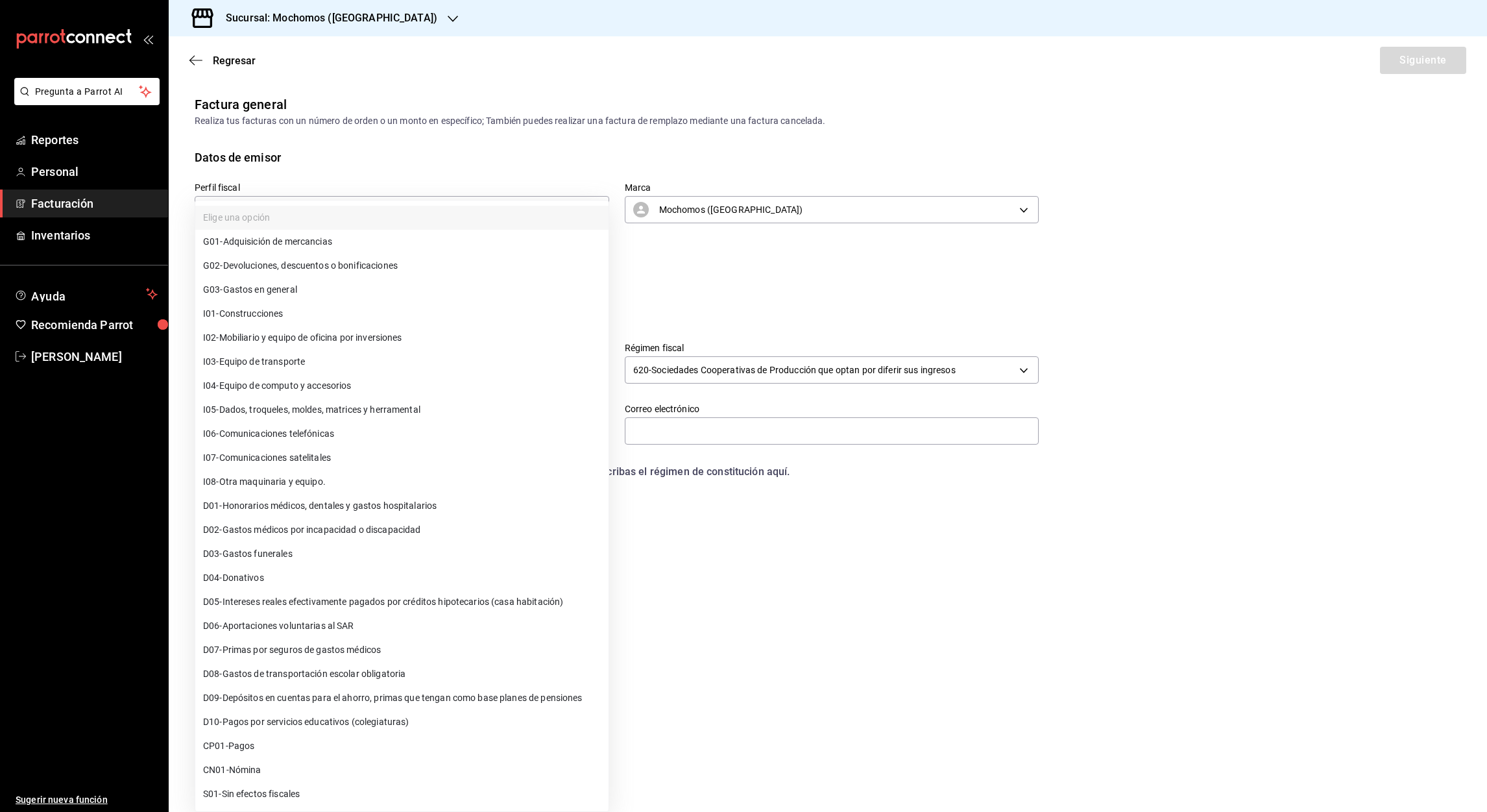
click at [243, 425] on body "Pregunta a Parrot AI Reportes Personal Facturación Inventarios Ayuda Recomienda…" at bounding box center [743, 406] width 1487 height 812
click at [259, 283] on span "G03 - Gastos en general" at bounding box center [250, 289] width 94 height 14
type input "G03"
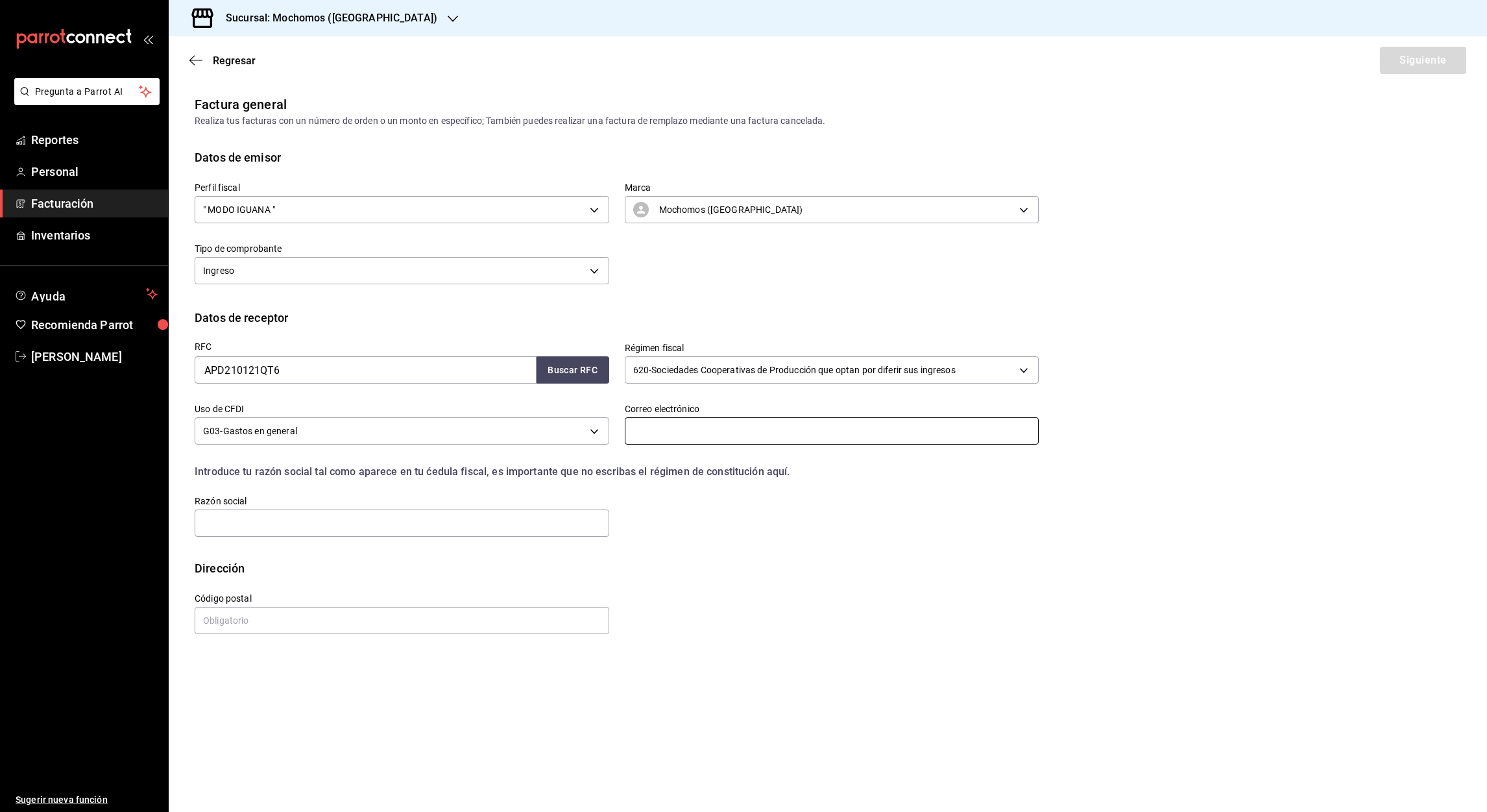
click at [661, 431] on input "text" at bounding box center [832, 431] width 415 height 27
paste input "[EMAIL_ADDRESS][DOMAIN_NAME]"
type input "[EMAIL_ADDRESS][DOMAIN_NAME]"
click at [243, 525] on input "text" at bounding box center [402, 523] width 415 height 27
paste input "ADMINISTRACIONYPLANEACIONDIGITALDEMEXICO"
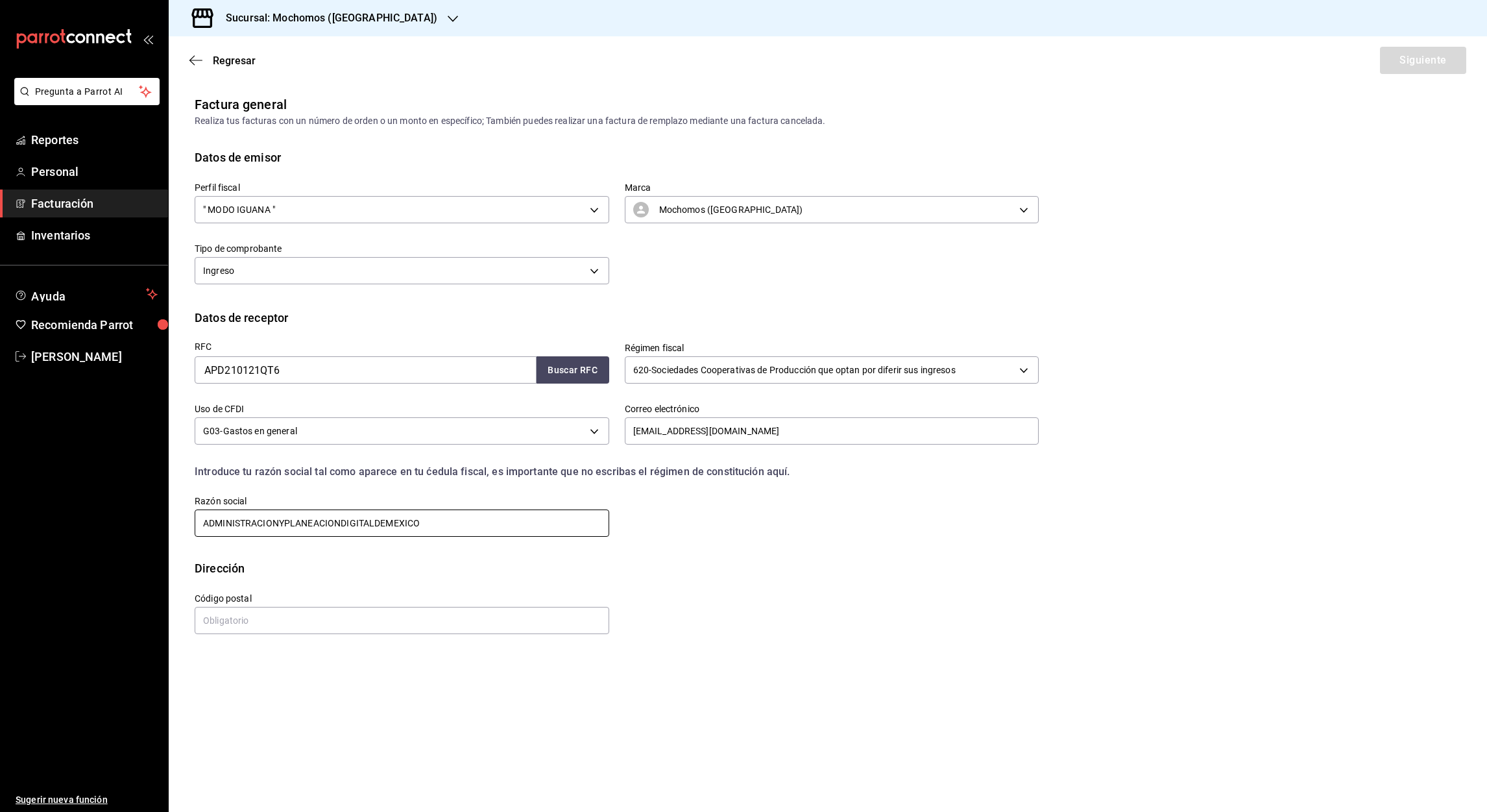
click at [282, 525] on input "ADMINISTRACIONYPLANEACIONDIGITALDEMEXICO" at bounding box center [402, 523] width 415 height 27
type input "ADMINISTRACION Y PLANEACION DIGITAL DE [GEOGRAPHIC_DATA]"
click at [233, 620] on input "text" at bounding box center [402, 620] width 415 height 27
click at [203, 523] on input "ADMINISTRACION Y PLANEACION DIGITAL DE [GEOGRAPHIC_DATA]" at bounding box center [402, 523] width 415 height 27
click at [231, 621] on input "text" at bounding box center [402, 620] width 415 height 27
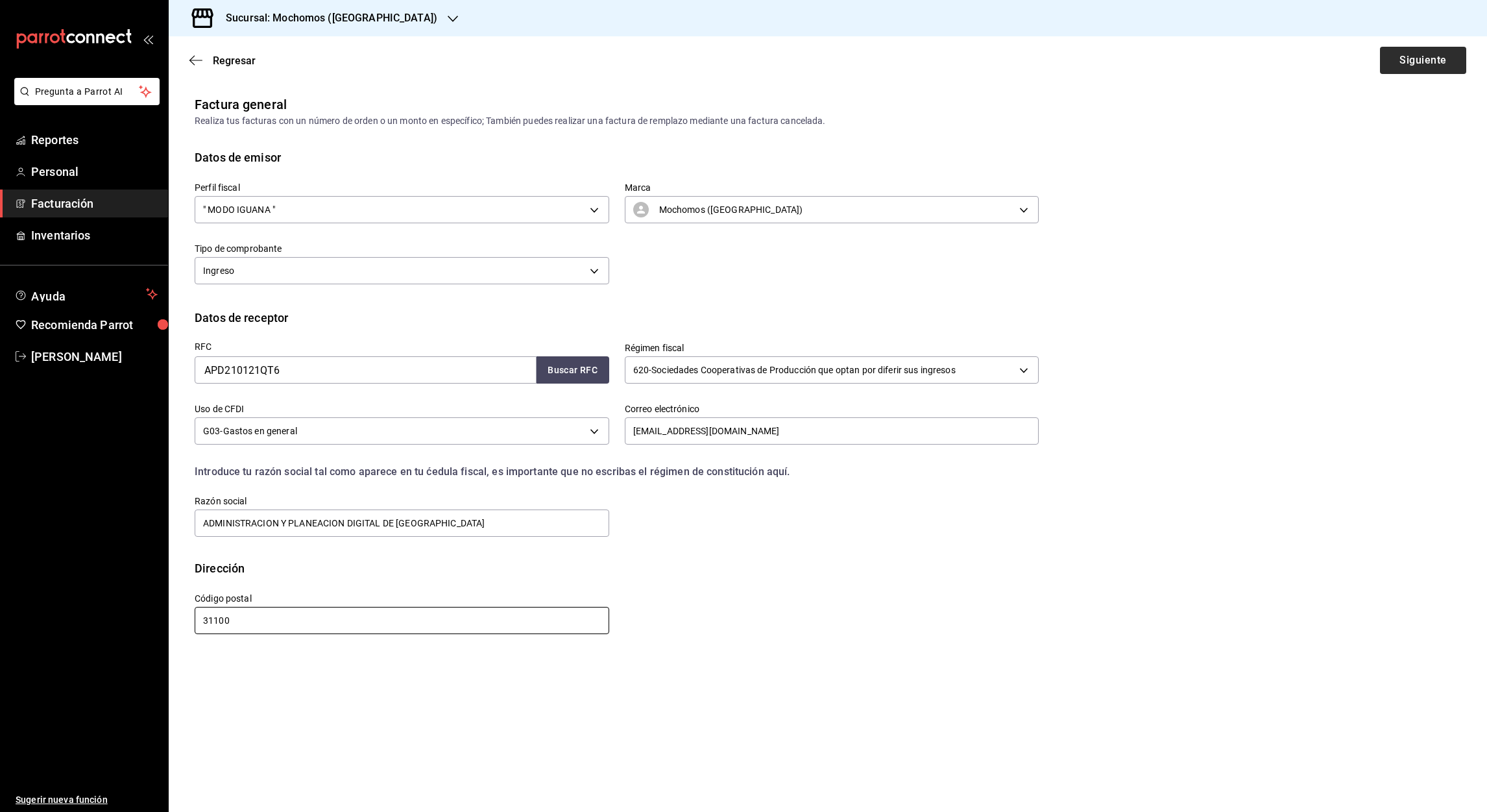
type input "31100"
click at [1433, 56] on button "Siguiente" at bounding box center [1422, 60] width 86 height 27
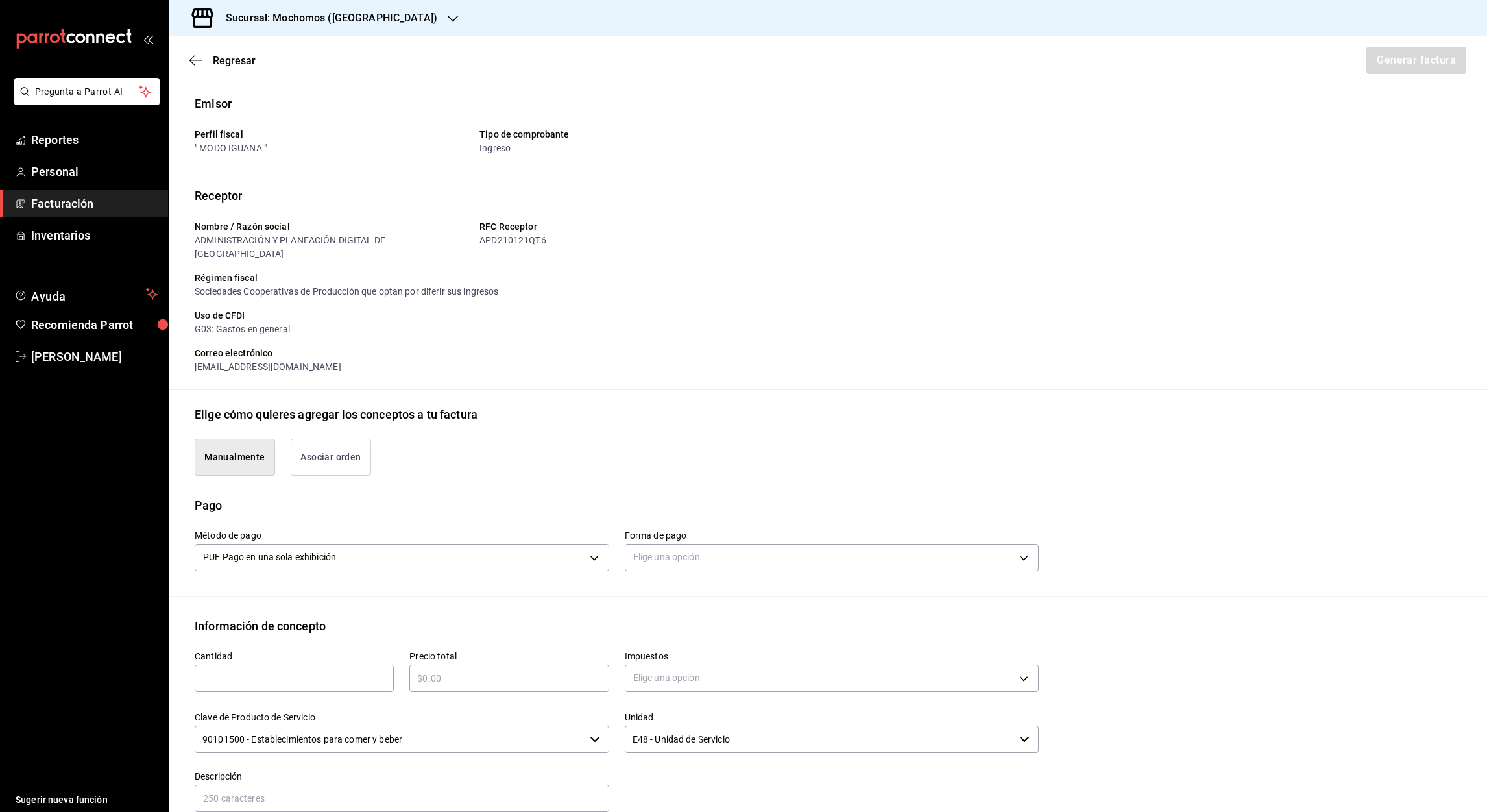
click at [285, 670] on input "text" at bounding box center [295, 678] width 199 height 15
type input "1"
click at [566, 672] on div "​" at bounding box center [509, 678] width 199 height 27
type input "$19807.50"
click at [1018, 661] on body "Pregunta a Parrot AI Reportes Personal Facturación Inventarios Ayuda Recomienda…" at bounding box center [743, 406] width 1487 height 812
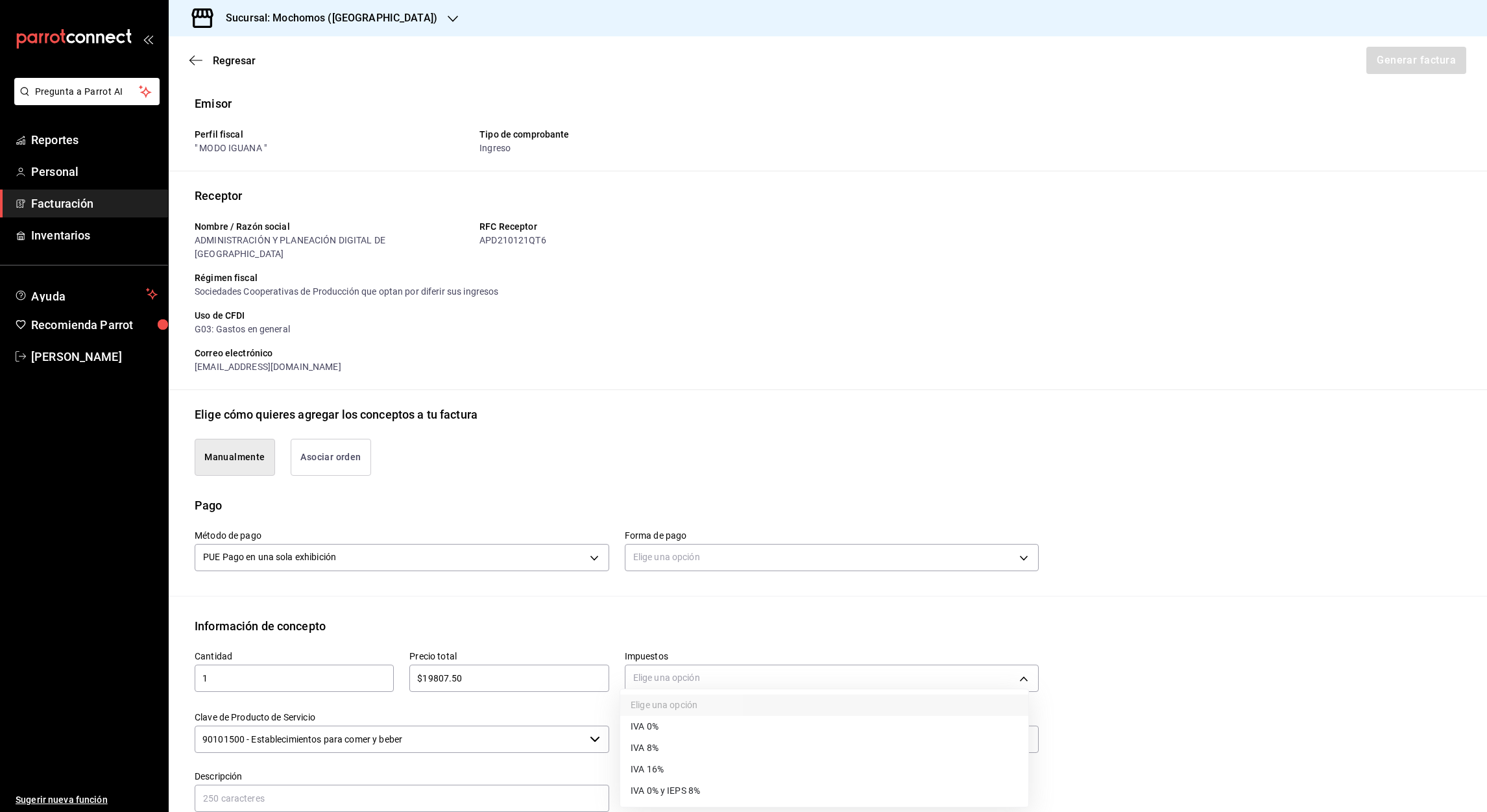
click at [660, 767] on span "IVA 16%" at bounding box center [647, 769] width 33 height 14
type input "IVA_16"
click at [221, 785] on input "text" at bounding box center [402, 798] width 415 height 27
click at [239, 786] on input "text" at bounding box center [402, 798] width 415 height 27
type input "Referencia: Ticket 290825-P- Mesa 63 Fecha de consumo [DATE]"
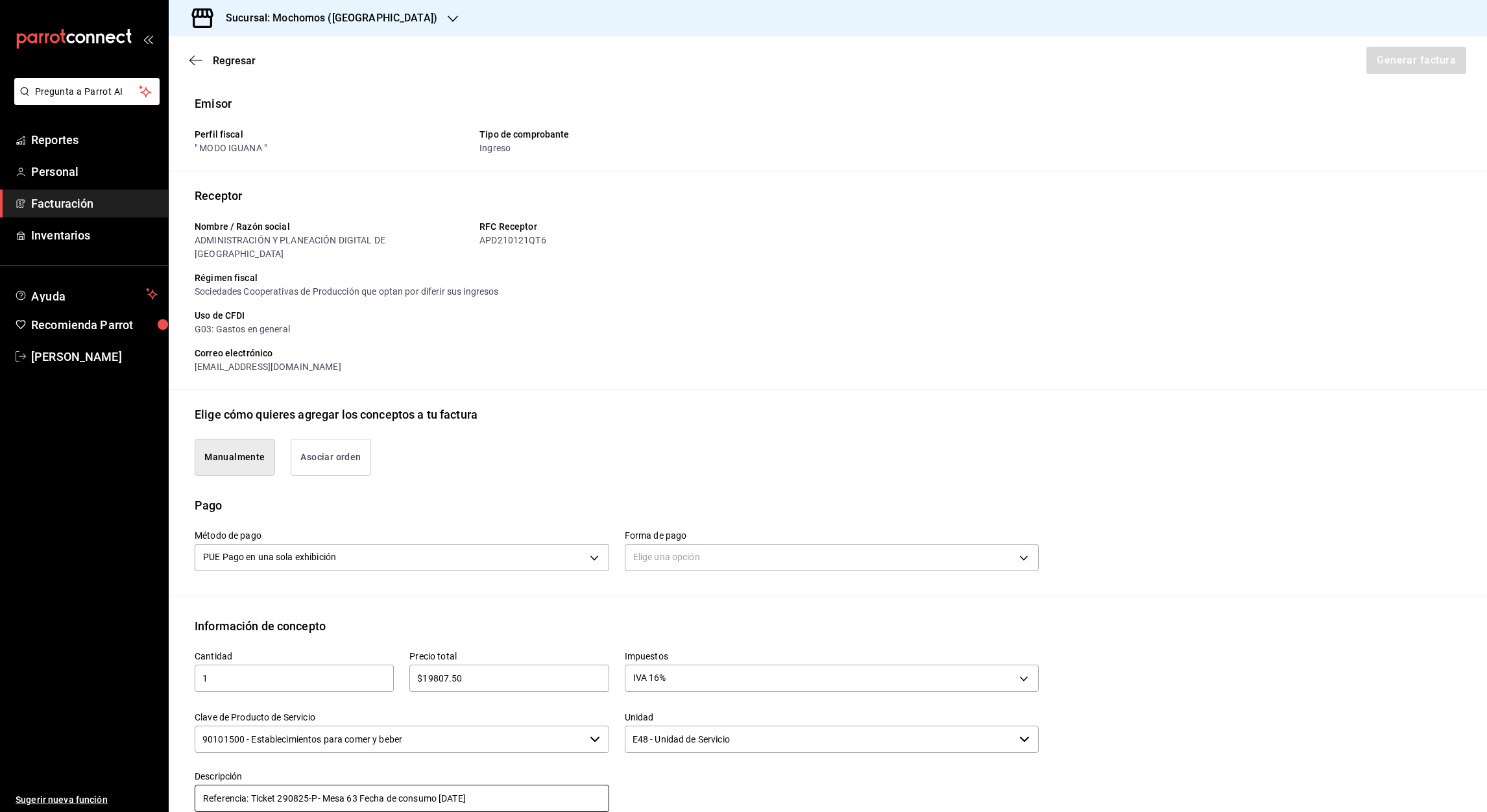
click at [290, 785] on input "Referencia: Ticket 290825-P- Mesa 63 Fecha de consumo [DATE]" at bounding box center [402, 798] width 415 height 27
click at [321, 785] on input "Referencia: Ticket 270825-P- Mesa 63 Fecha de consumo [DATE]" at bounding box center [402, 798] width 415 height 27
click at [380, 786] on input "Referencia: Ticket 270825-P-0173 Mesa 63 Fecha de consumo [DATE]" at bounding box center [402, 798] width 415 height 27
click at [477, 785] on input "Referencia: Ticket 270825-P-0173 Mesa PA3 Fecha de consumo [DATE]" at bounding box center [402, 798] width 415 height 27
type input "Referencia: Ticket 270825-P-0173 Mesa PA3 Fecha de consumo [DATE]"
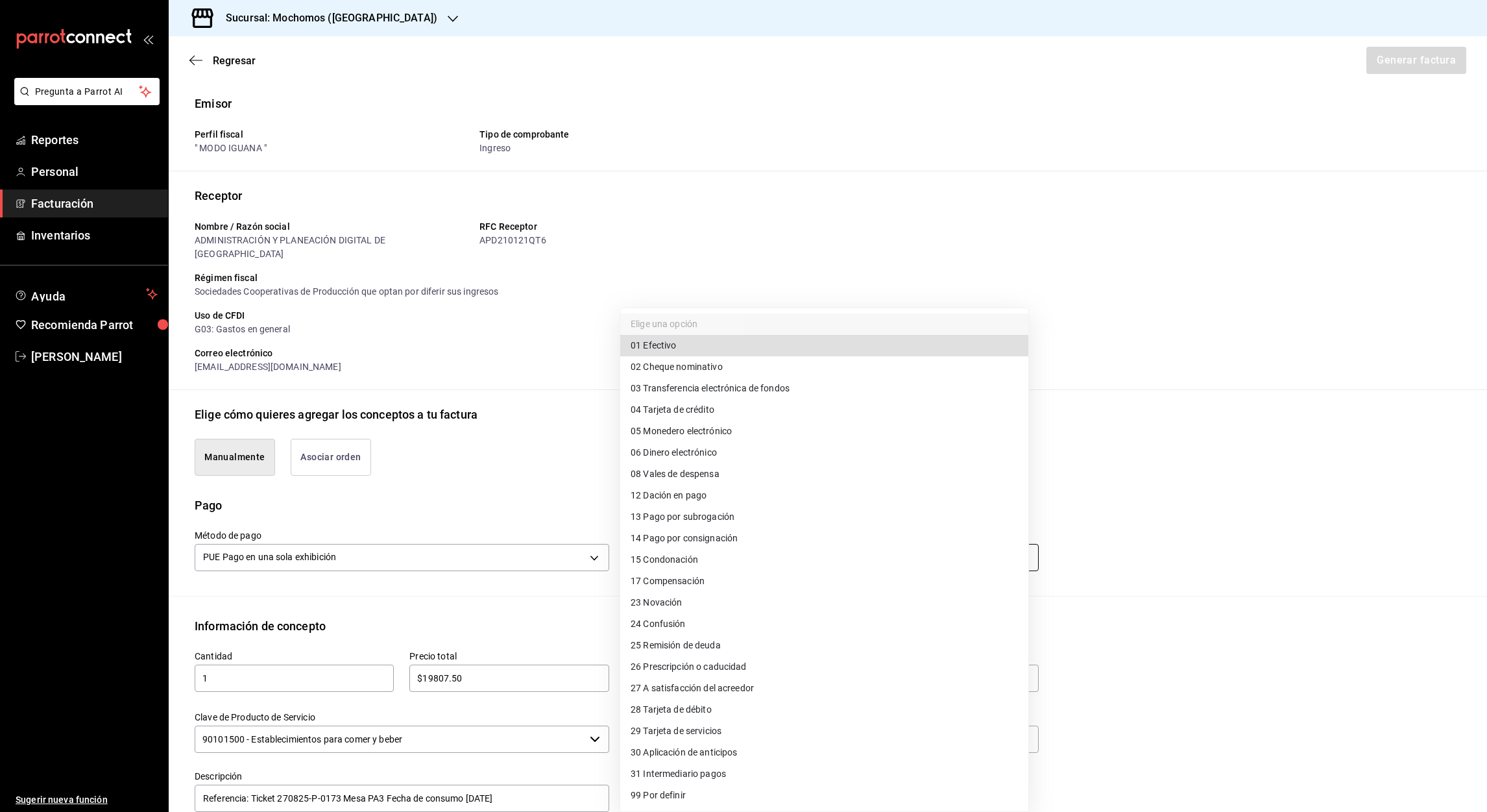
click at [1014, 545] on body "Pregunta a Parrot AI Reportes Personal Facturación Inventarios Ayuda Recomienda…" at bounding box center [743, 406] width 1487 height 812
click at [687, 404] on span "04 Tarjeta de crédito" at bounding box center [672, 409] width 83 height 14
type input "04"
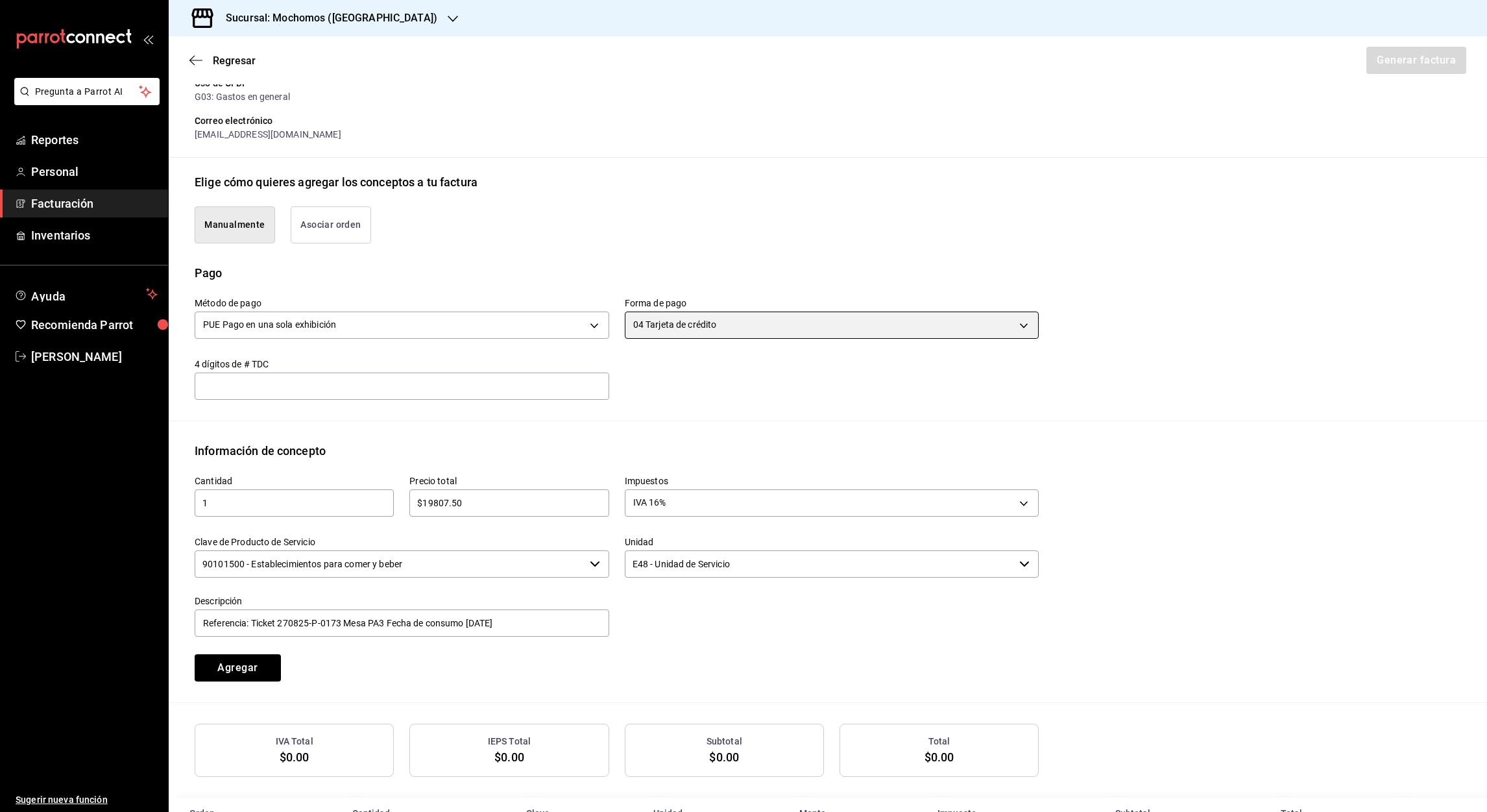
scroll to position [262, 0]
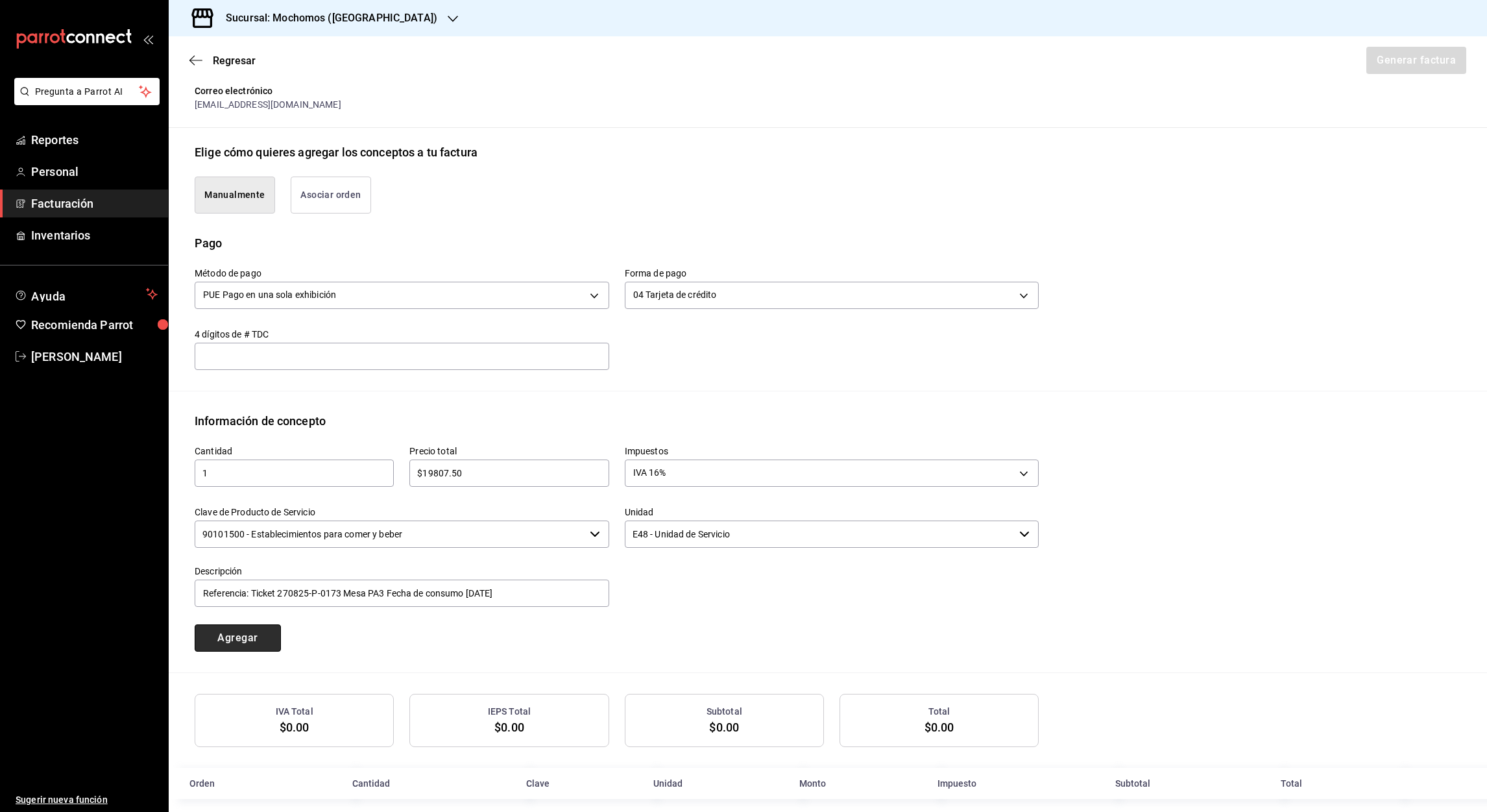
click at [235, 626] on button "Agregar" at bounding box center [237, 638] width 86 height 27
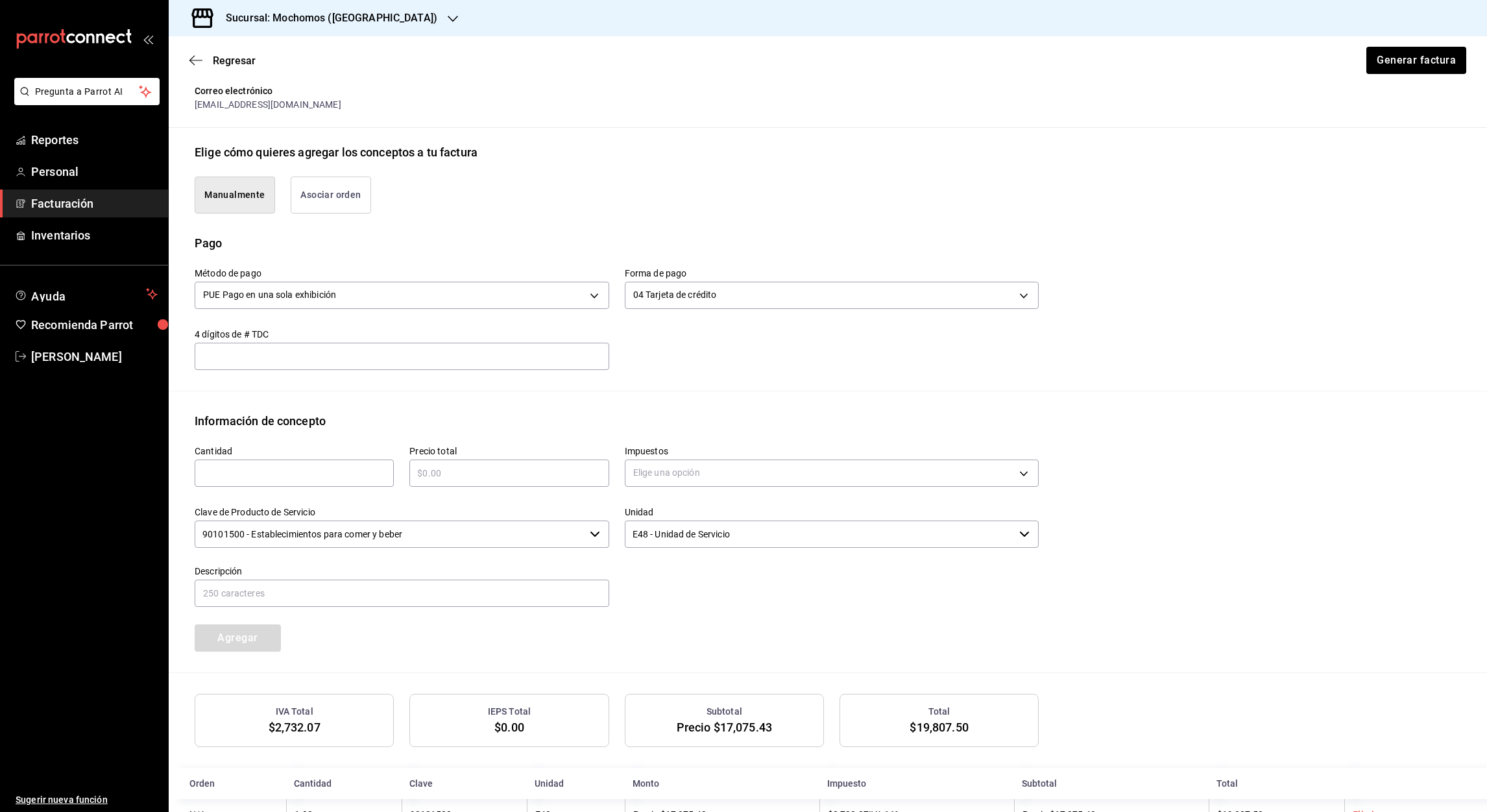
scroll to position [294, 0]
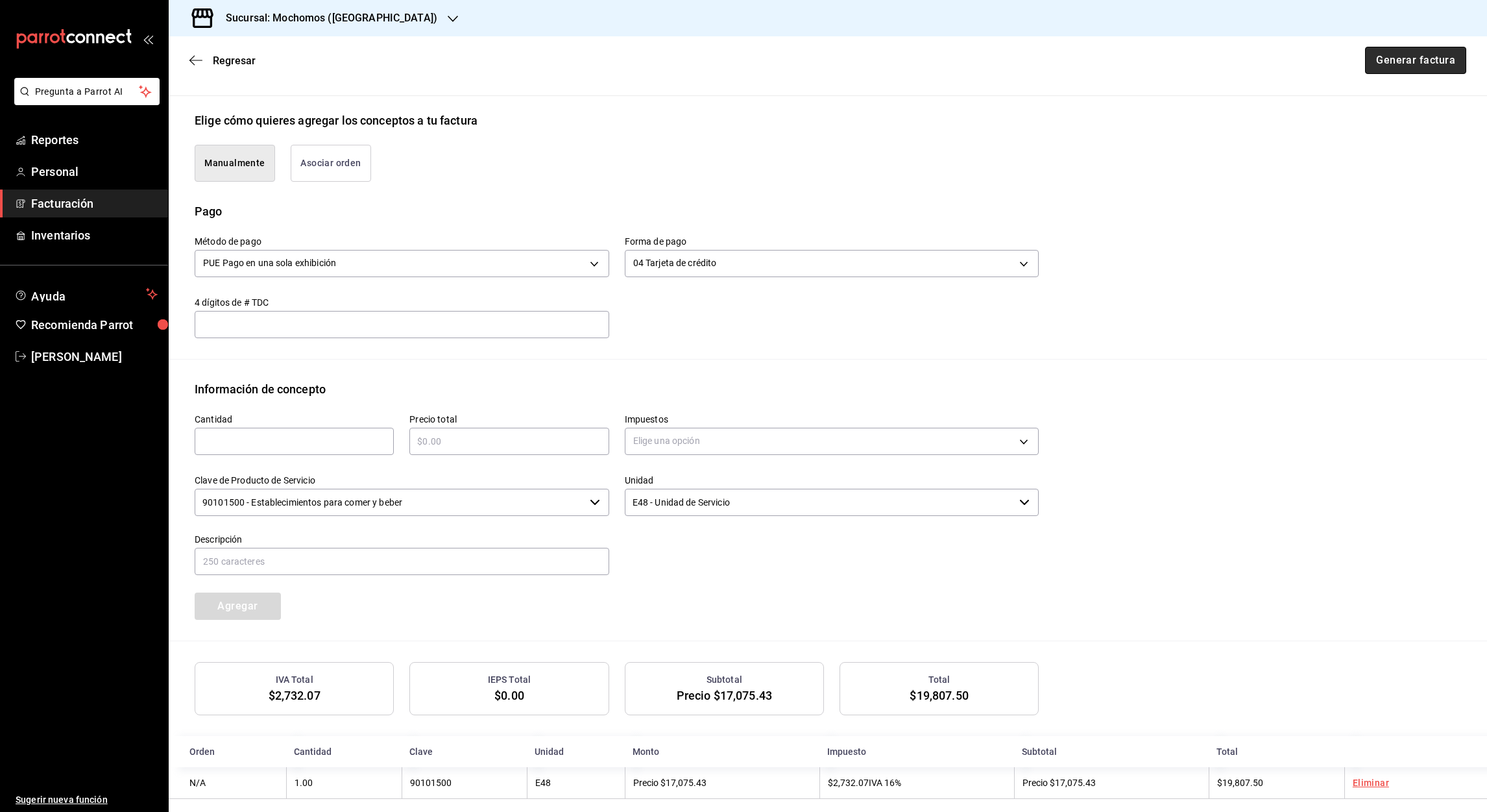
click at [1411, 64] on button "Generar factura" at bounding box center [1416, 60] width 101 height 27
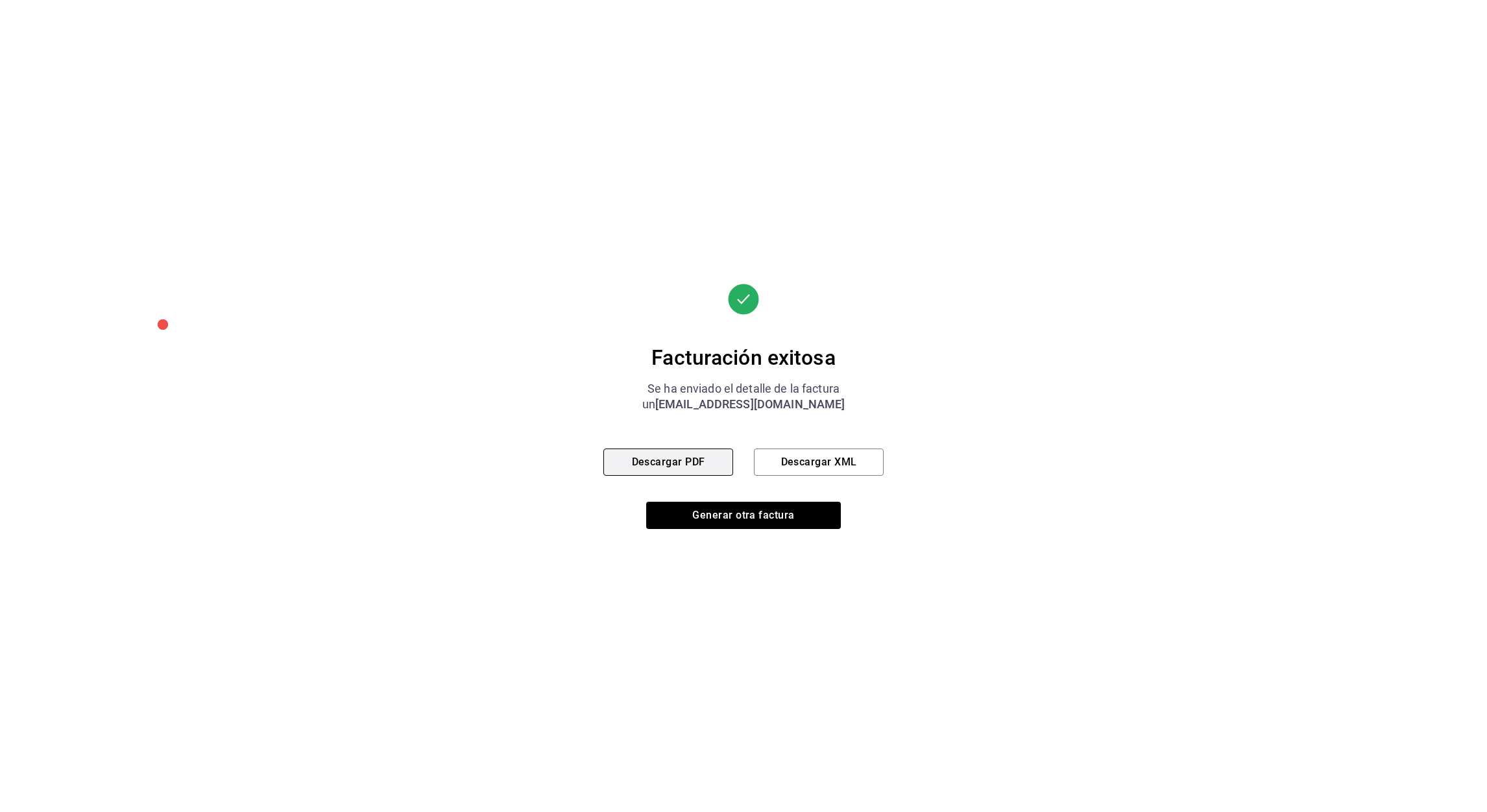
click at [672, 463] on button "Descargar PDF" at bounding box center [668, 462] width 129 height 27
click at [804, 466] on button "Descargar XML" at bounding box center [819, 462] width 129 height 27
